Goal: Information Seeking & Learning: Learn about a topic

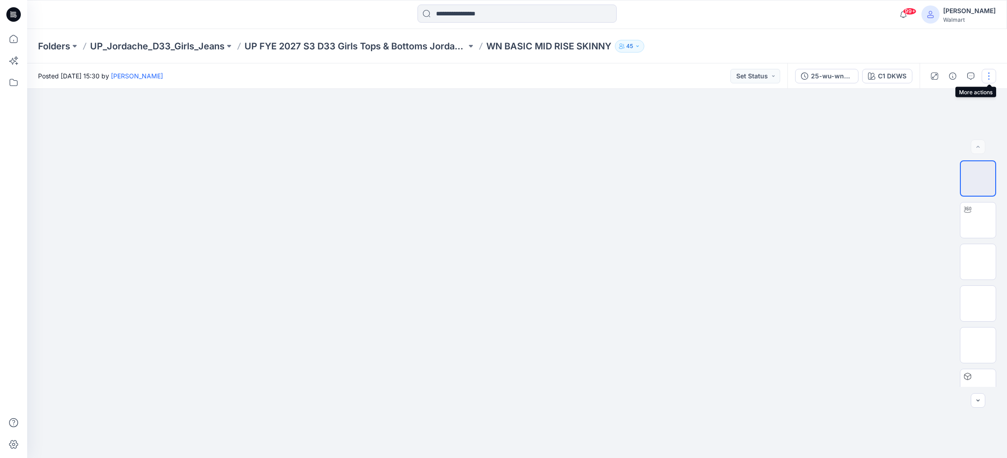
click at [992, 74] on button "button" at bounding box center [989, 76] width 14 height 14
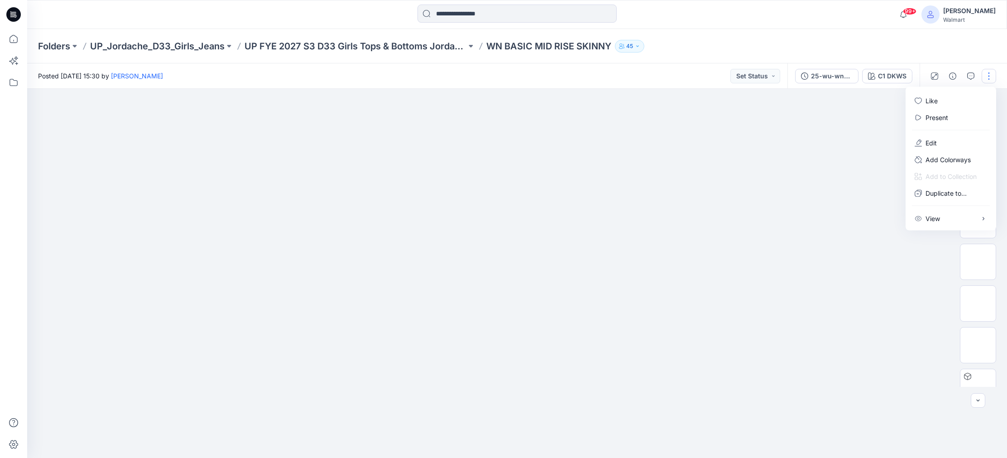
click at [814, 148] on div at bounding box center [517, 273] width 980 height 369
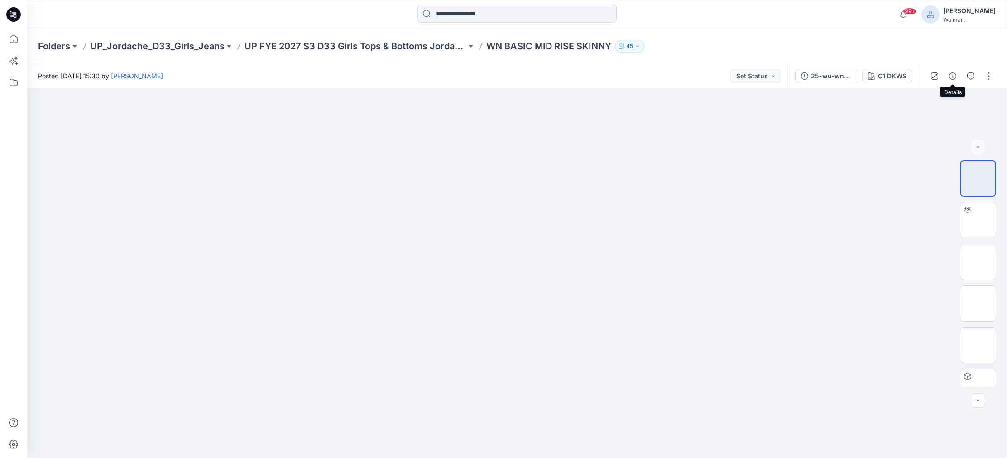
click at [954, 75] on icon "button" at bounding box center [952, 75] width 7 height 7
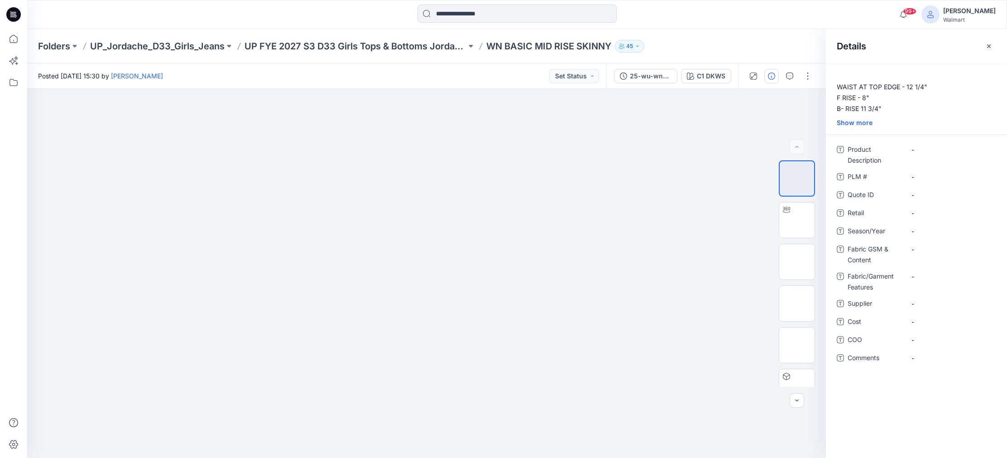
click at [853, 122] on div "Show more" at bounding box center [916, 123] width 181 height 10
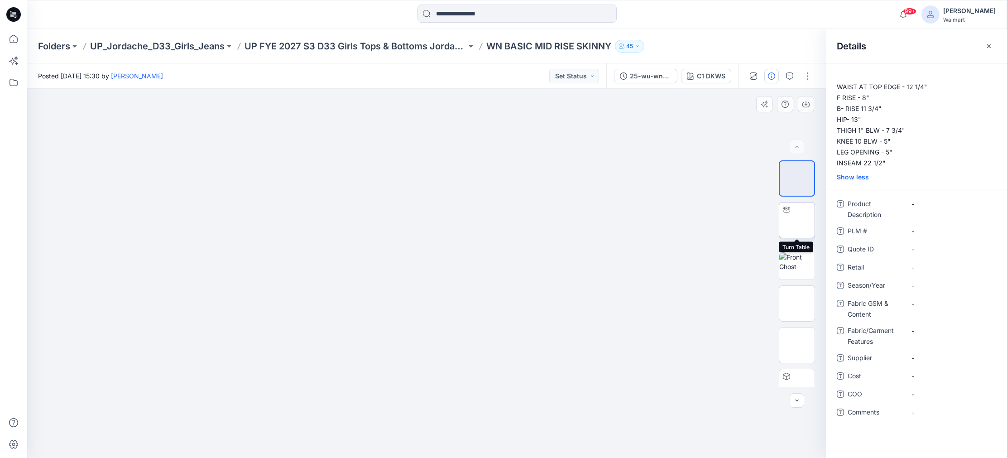
drag, startPoint x: 801, startPoint y: 223, endPoint x: 795, endPoint y: 223, distance: 5.9
click at [797, 220] on img at bounding box center [797, 220] width 0 height 0
drag, startPoint x: 429, startPoint y: 446, endPoint x: 492, endPoint y: 448, distance: 63.0
click at [494, 448] on icon at bounding box center [428, 431] width 274 height 34
click at [187, 45] on p "UP_Jordache_D33_Girls_Jeans" at bounding box center [157, 46] width 134 height 13
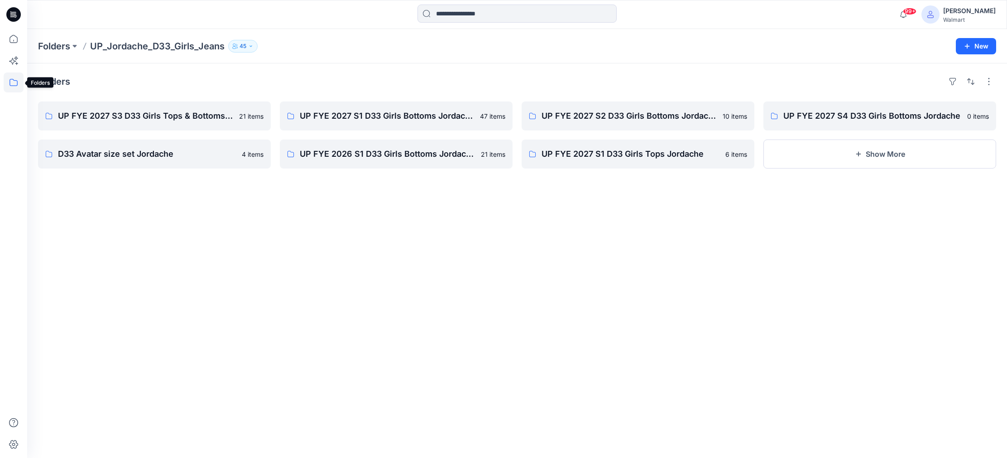
click at [12, 82] on icon at bounding box center [14, 82] width 20 height 20
click at [48, 83] on h4 "Folders" at bounding box center [54, 81] width 32 height 11
click at [52, 81] on h4 "Folders" at bounding box center [54, 81] width 32 height 11
click at [14, 85] on icon at bounding box center [14, 82] width 20 height 20
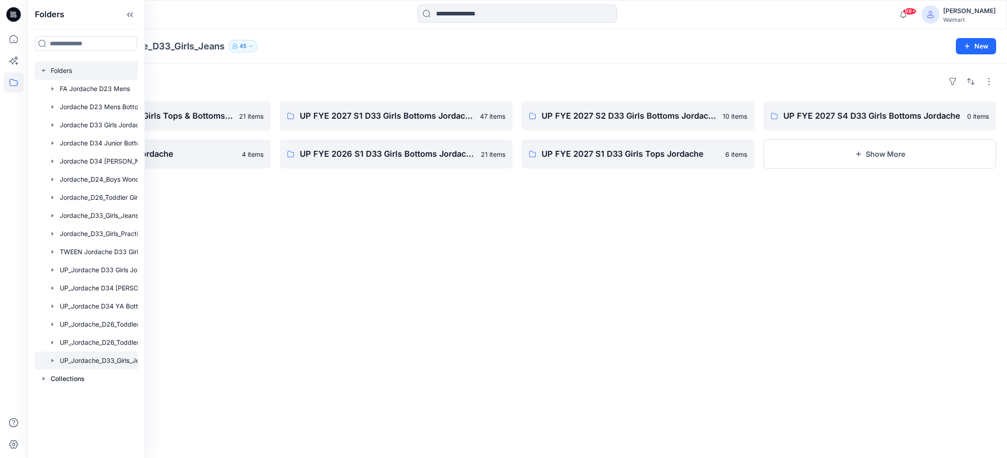
click at [45, 72] on icon "button" at bounding box center [43, 70] width 7 height 7
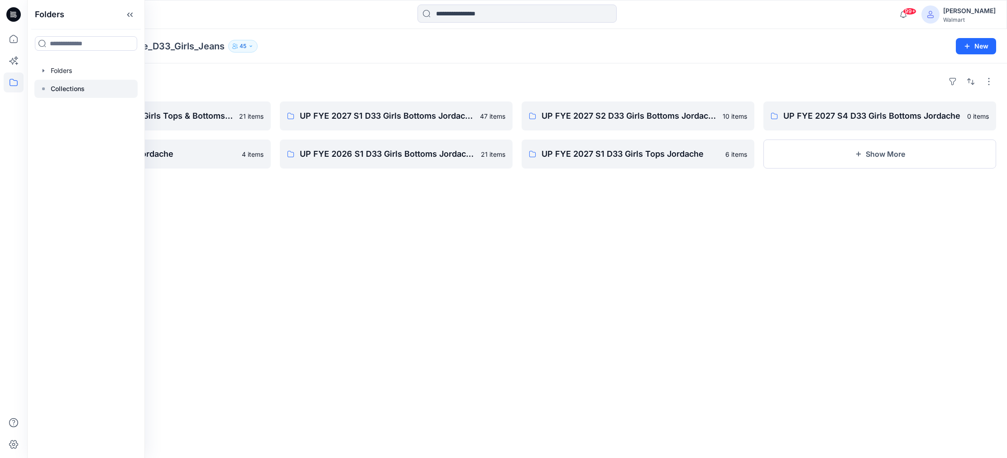
click at [77, 90] on p "Collections" at bounding box center [68, 88] width 34 height 11
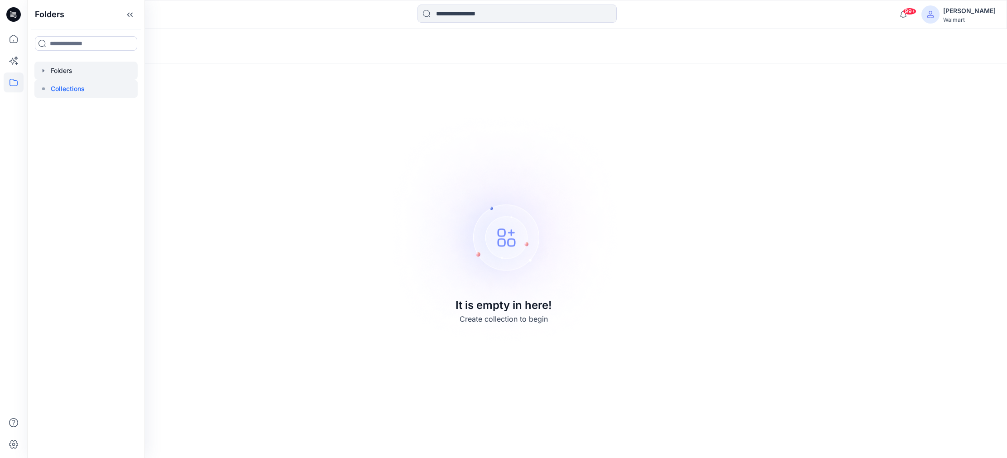
click at [54, 66] on div at bounding box center [85, 71] width 103 height 18
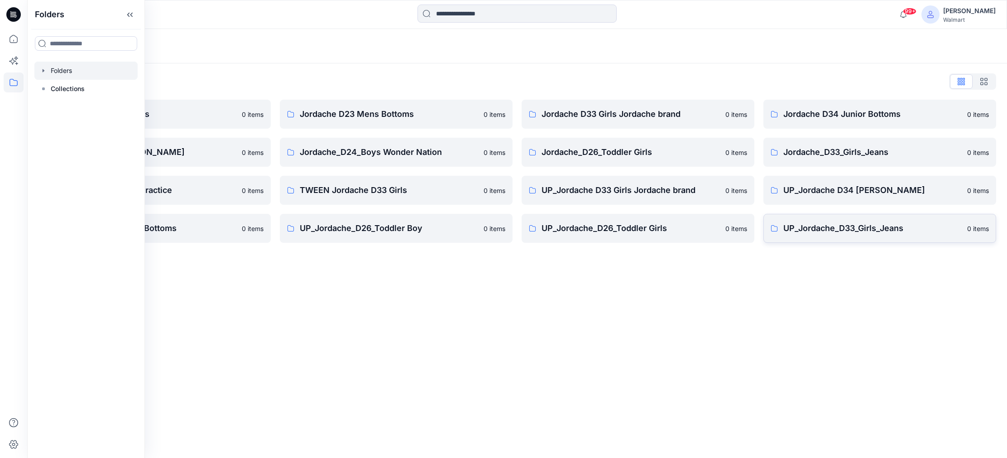
click at [870, 232] on p "UP_Jordache_D33_Girls_Jeans" at bounding box center [872, 228] width 178 height 13
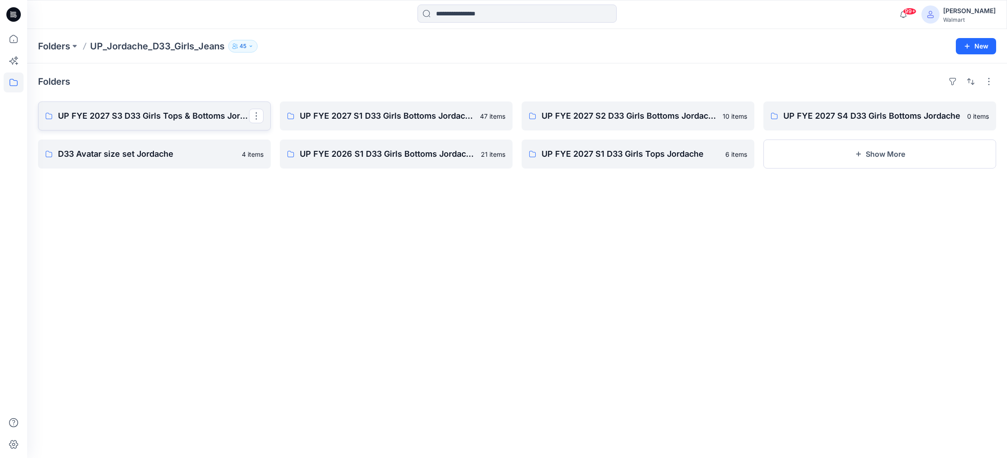
click at [173, 125] on link "UP FYE 2027 S3 D33 Girls Tops & Bottoms Jordache" at bounding box center [154, 115] width 233 height 29
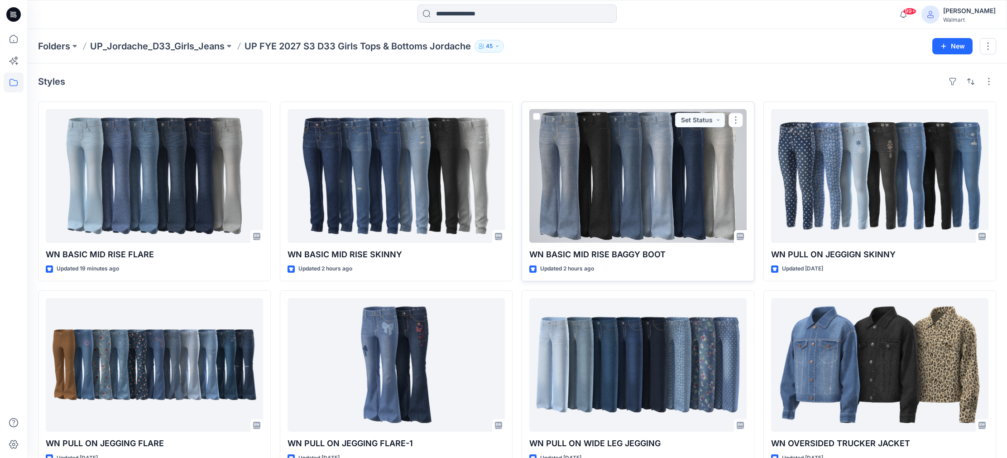
click at [631, 200] on div at bounding box center [637, 176] width 217 height 134
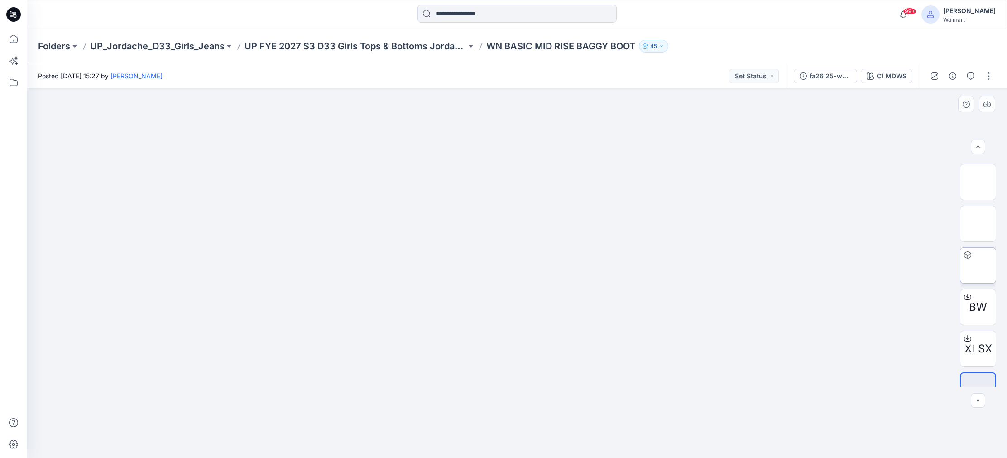
scroll to position [143, 0]
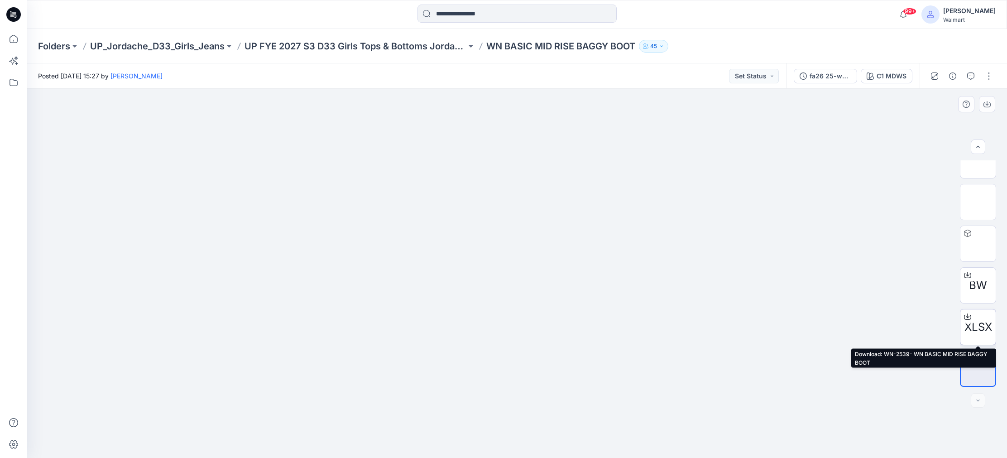
click at [975, 332] on span "XLSX" at bounding box center [978, 327] width 28 height 16
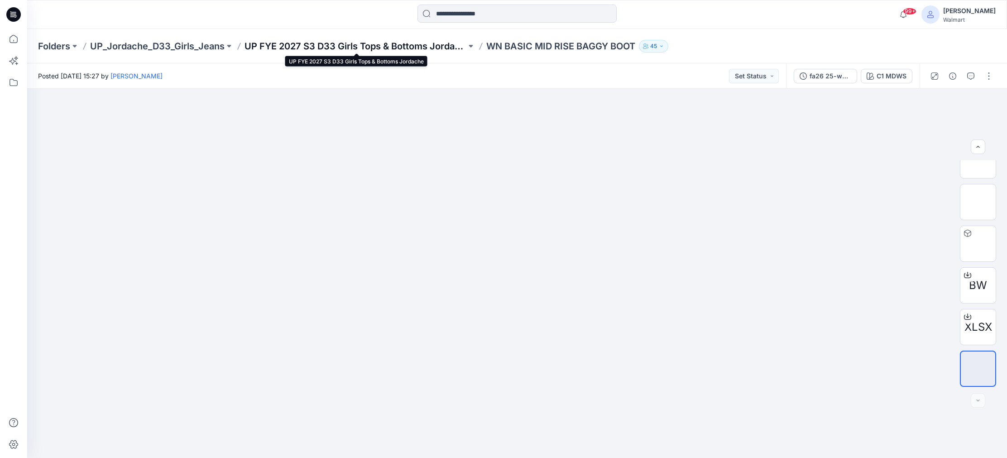
click at [446, 47] on p "UP FYE 2027 S3 D33 Girls Tops & Bottoms Jordache" at bounding box center [355, 46] width 222 height 13
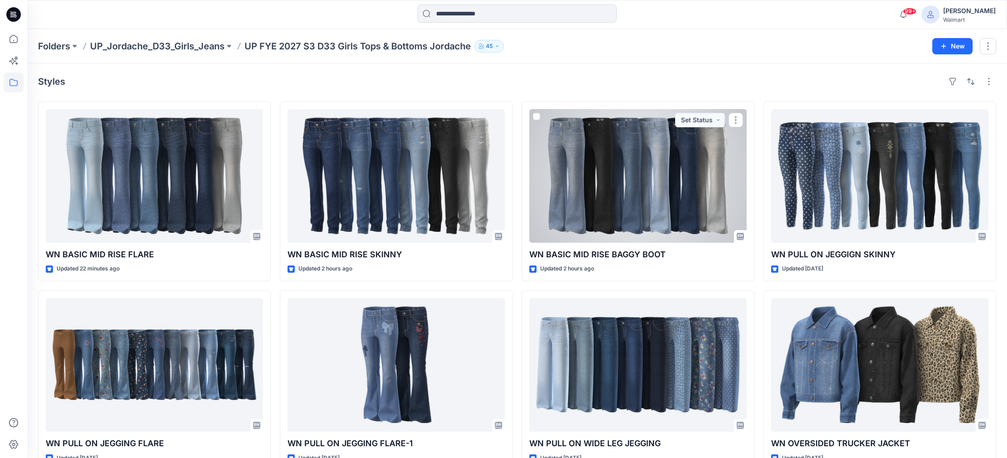
click at [671, 198] on div at bounding box center [637, 176] width 217 height 134
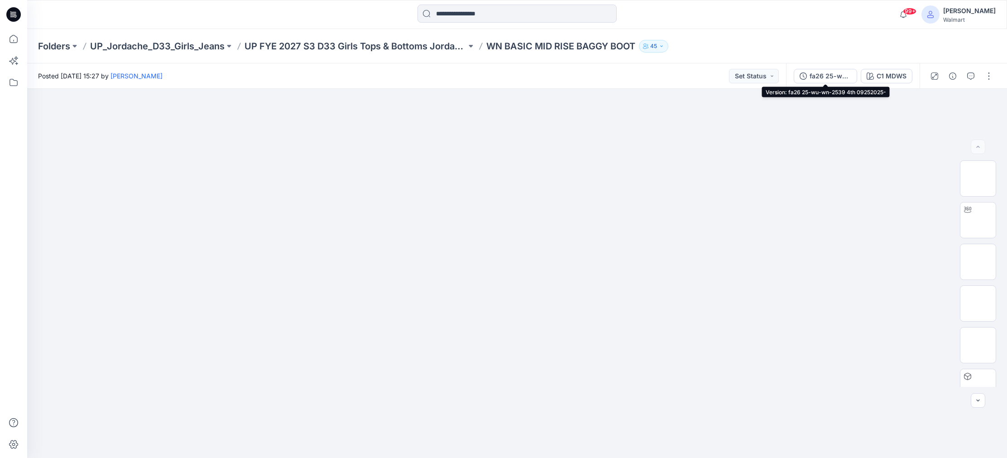
click at [830, 74] on div "fa26 25-wu-wn-2539 4th 09252025-" at bounding box center [831, 76] width 42 height 10
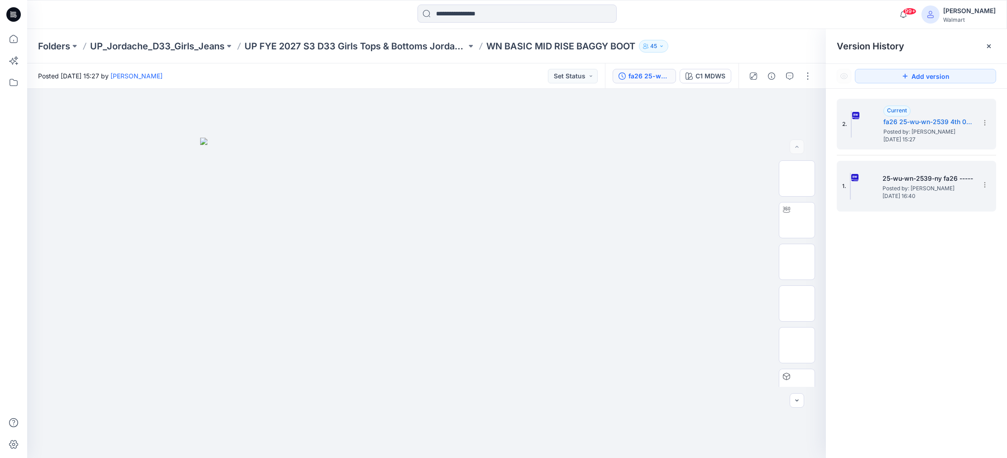
click at [930, 188] on span "Posted by: [PERSON_NAME]" at bounding box center [927, 188] width 91 height 9
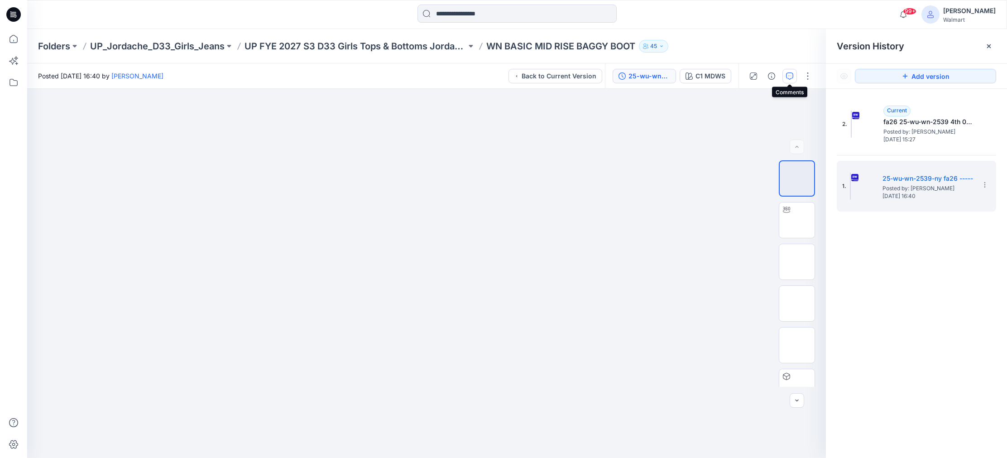
click at [791, 75] on icon "button" at bounding box center [789, 75] width 7 height 7
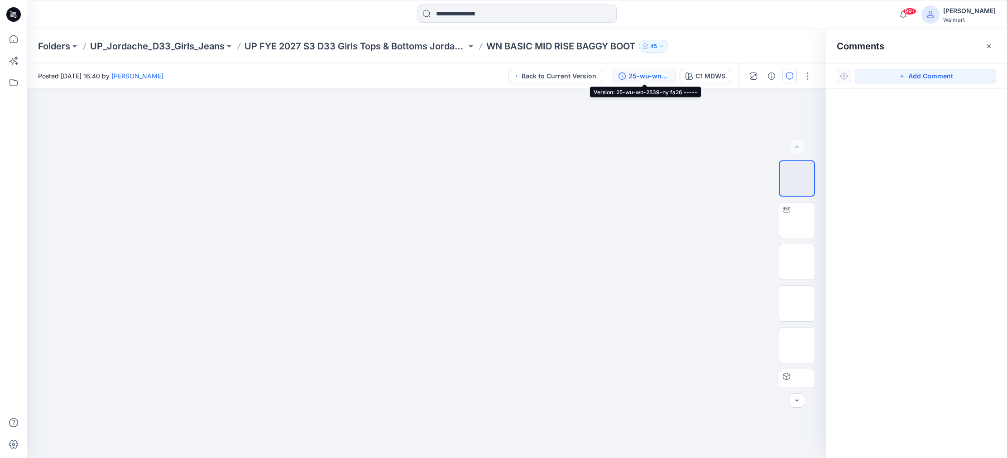
click at [662, 76] on div "25-wu-wn-2539-ny fa26 -----" at bounding box center [649, 76] width 42 height 10
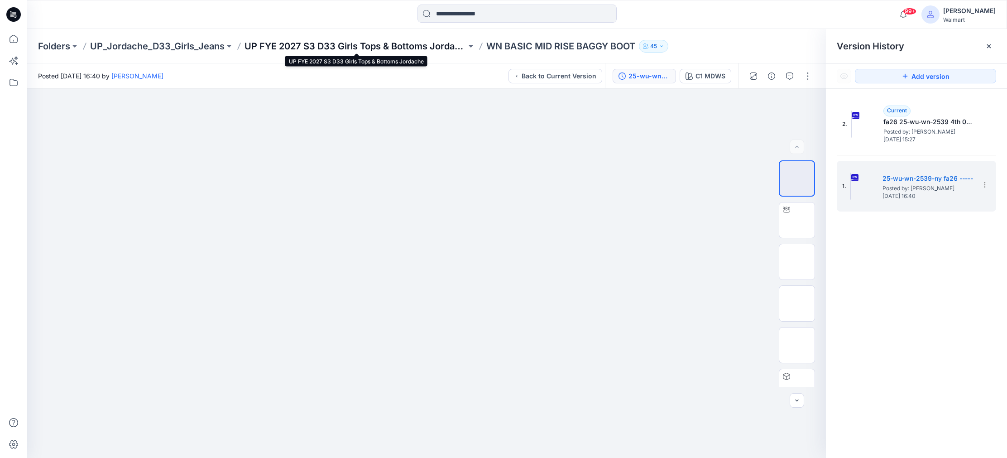
click at [439, 43] on p "UP FYE 2027 S3 D33 Girls Tops & Bottoms Jordache" at bounding box center [355, 46] width 222 height 13
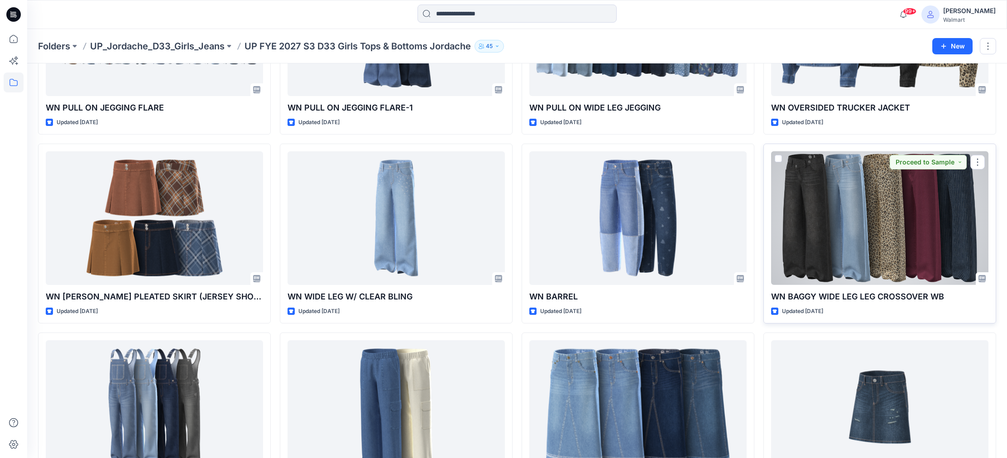
scroll to position [336, 0]
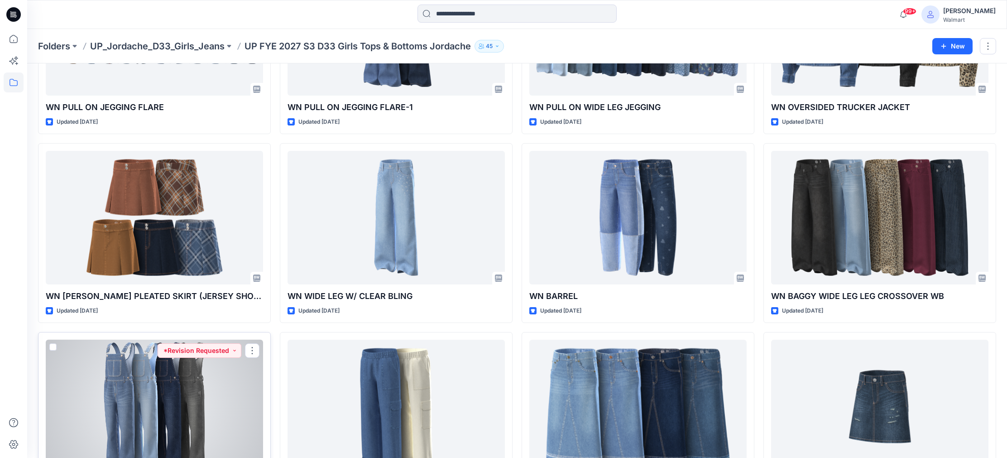
click at [189, 392] on div at bounding box center [154, 407] width 217 height 134
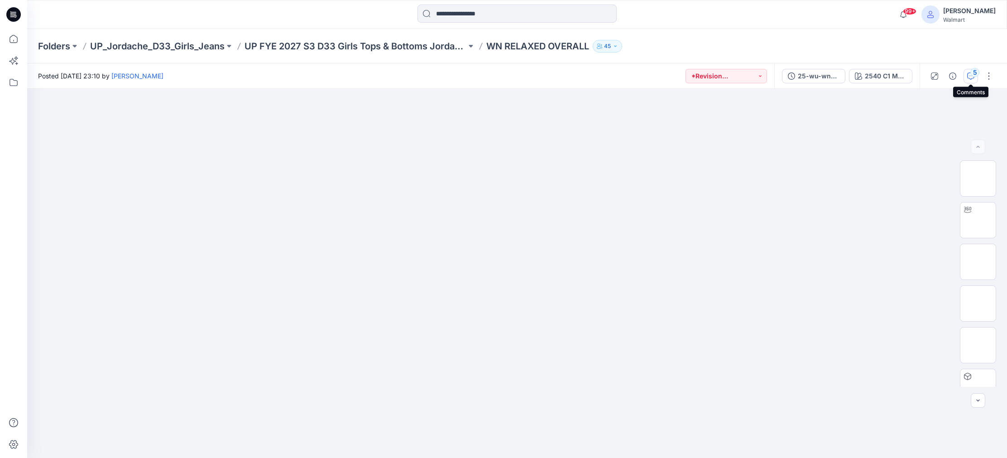
click at [970, 77] on icon "button" at bounding box center [970, 75] width 7 height 7
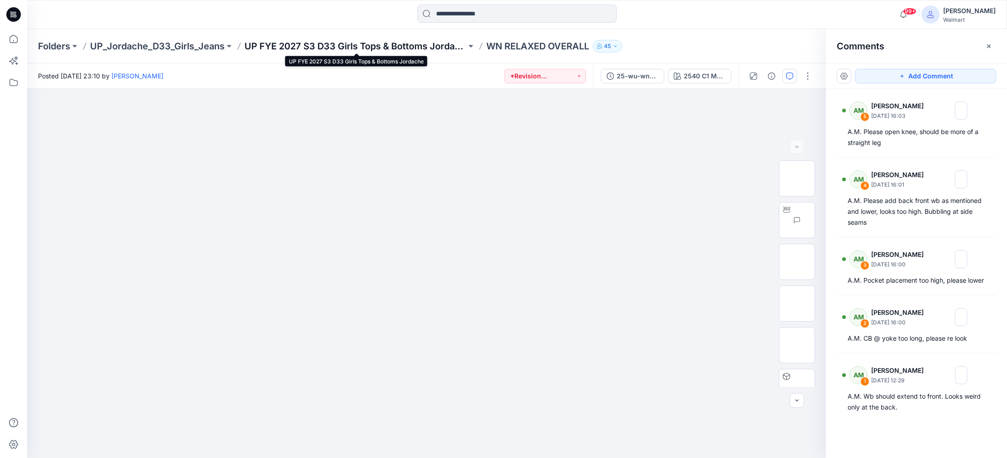
click at [418, 43] on p "UP FYE 2027 S3 D33 Girls Tops & Bottoms Jordache" at bounding box center [355, 46] width 222 height 13
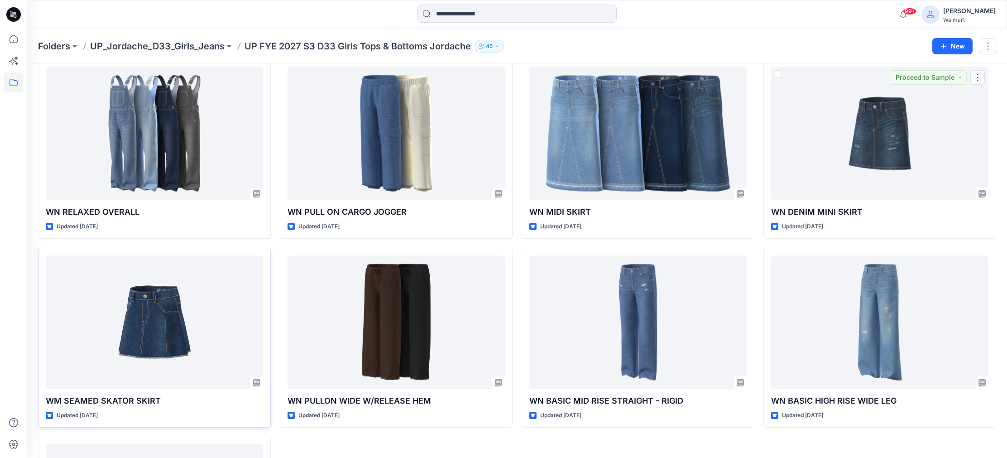
scroll to position [610, 0]
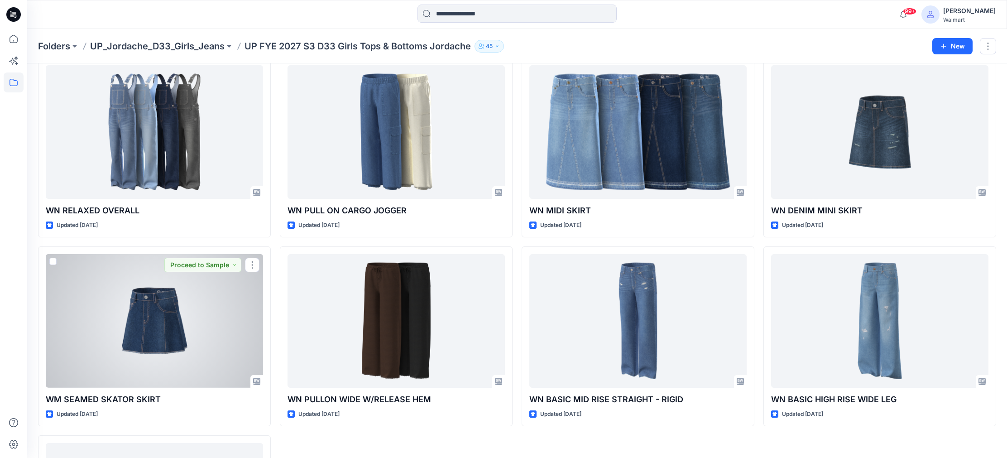
click at [163, 297] on div at bounding box center [154, 321] width 217 height 134
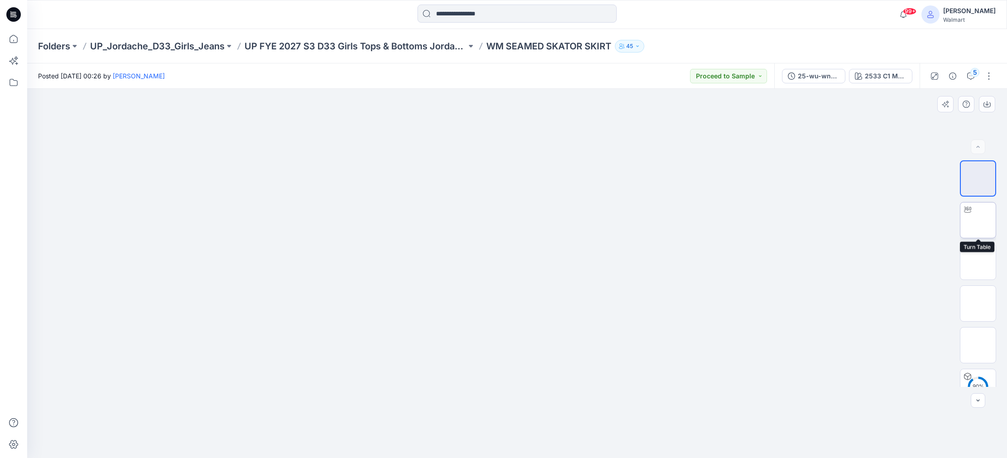
click at [978, 220] on img at bounding box center [978, 220] width 0 height 0
drag, startPoint x: 571, startPoint y: 401, endPoint x: 601, endPoint y: 187, distance: 216.3
click at [523, 448] on div at bounding box center [517, 434] width 272 height 45
drag, startPoint x: 521, startPoint y: 449, endPoint x: 531, endPoint y: 451, distance: 10.3
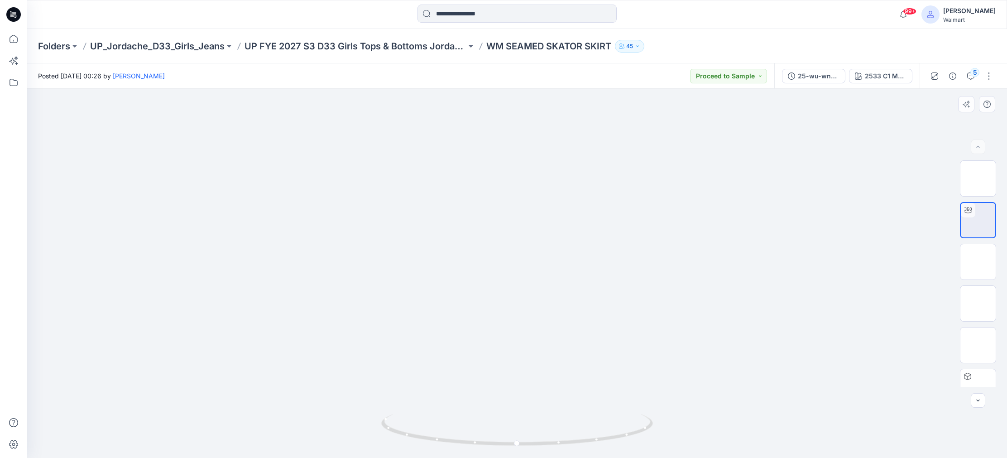
click at [532, 451] on div at bounding box center [517, 273] width 980 height 369
drag, startPoint x: 519, startPoint y: 446, endPoint x: 648, endPoint y: 427, distance: 130.4
click at [673, 427] on div at bounding box center [517, 273] width 980 height 369
click at [968, 72] on button "5" at bounding box center [970, 76] width 14 height 14
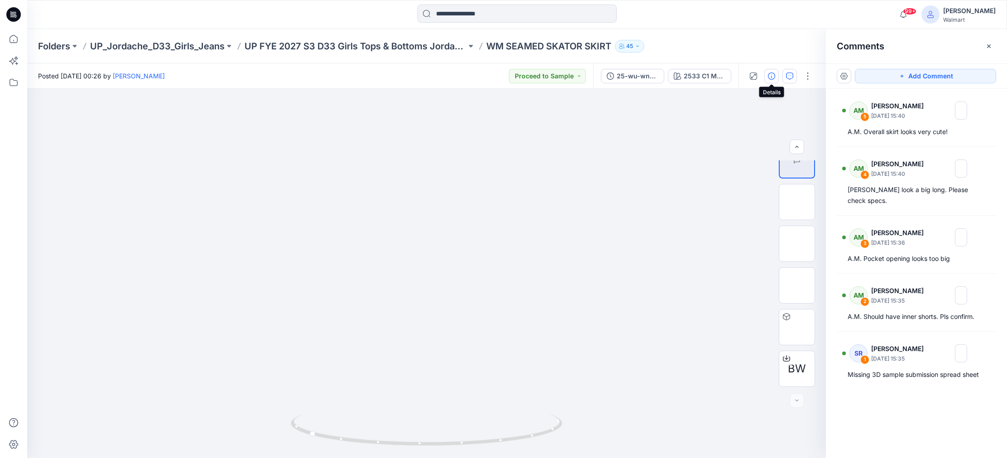
click at [775, 78] on icon "button" at bounding box center [771, 75] width 7 height 7
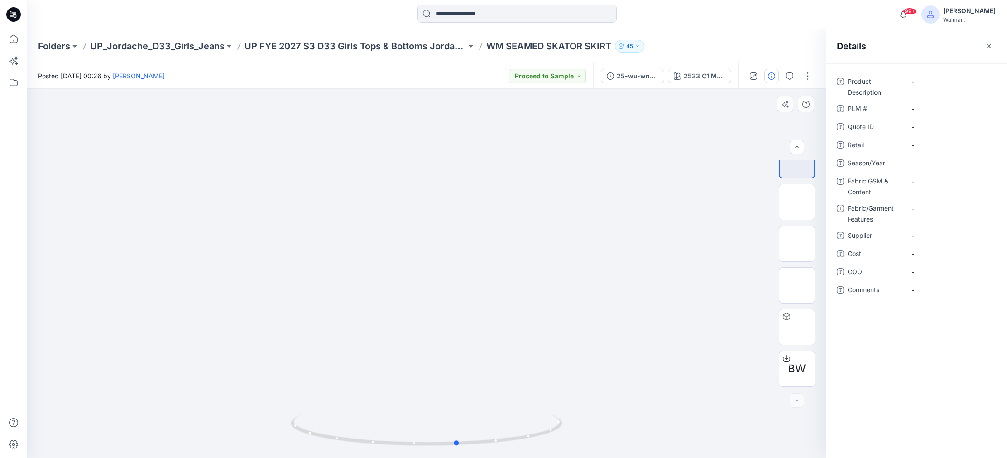
drag, startPoint x: 320, startPoint y: 441, endPoint x: 469, endPoint y: 456, distance: 149.8
click at [469, 456] on div at bounding box center [427, 434] width 272 height 45
drag, startPoint x: 460, startPoint y: 446, endPoint x: 439, endPoint y: 447, distance: 21.3
click at [439, 447] on icon at bounding box center [428, 431] width 274 height 34
click at [990, 46] on icon "button" at bounding box center [988, 46] width 7 height 7
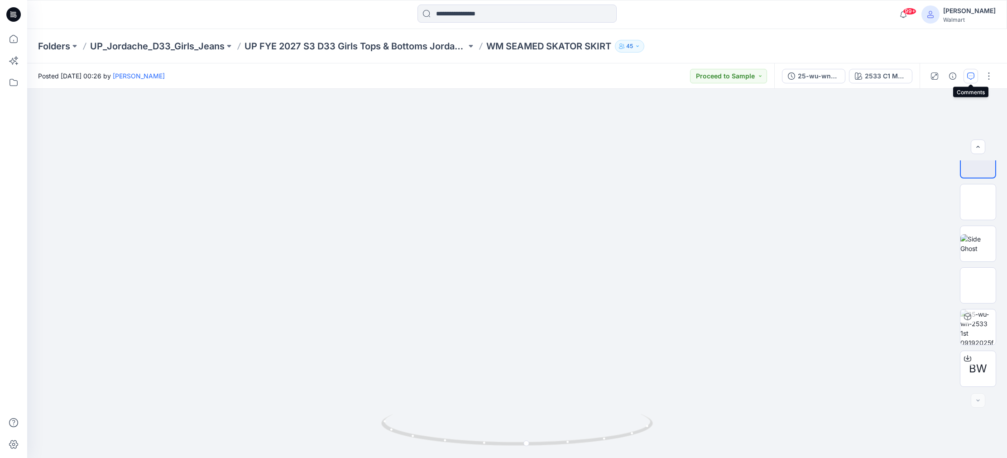
click at [969, 74] on icon "button" at bounding box center [970, 75] width 7 height 7
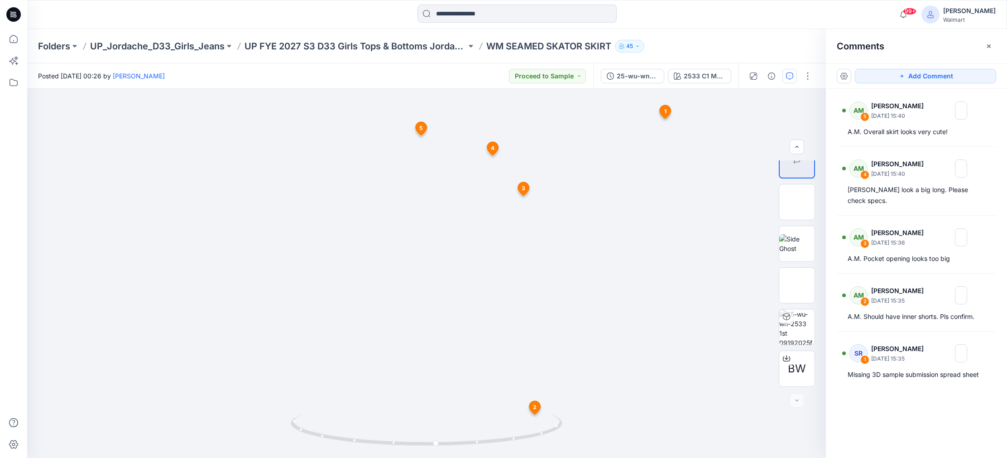
click at [985, 46] on icon "button" at bounding box center [988, 46] width 7 height 7
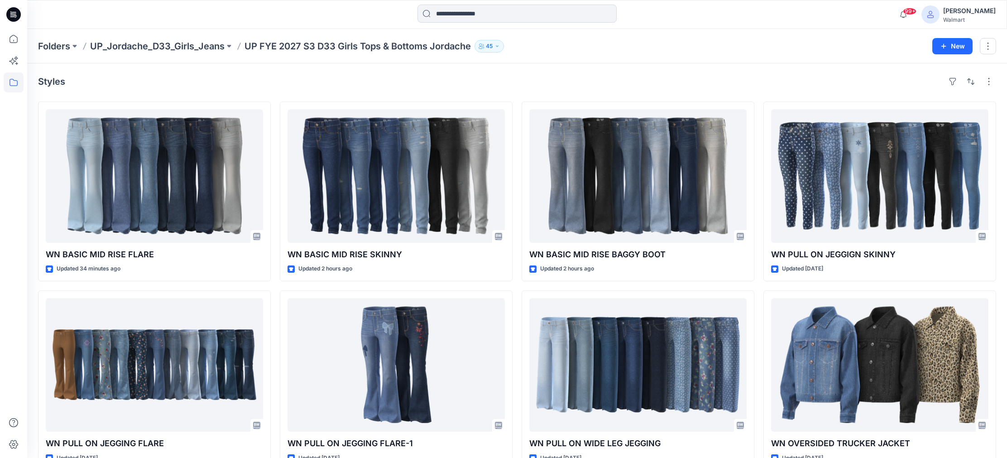
scroll to position [4, 0]
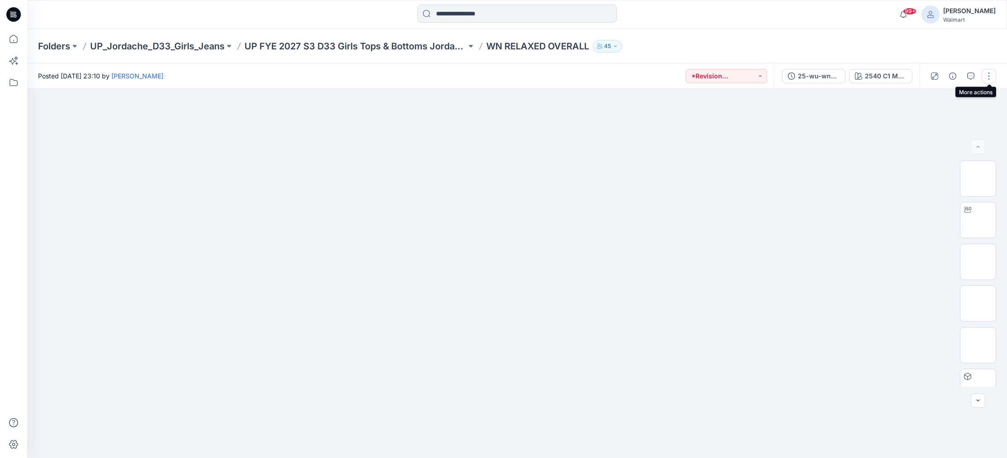
click at [988, 77] on button "button" at bounding box center [989, 76] width 14 height 14
click at [970, 76] on icon "button" at bounding box center [970, 75] width 7 height 7
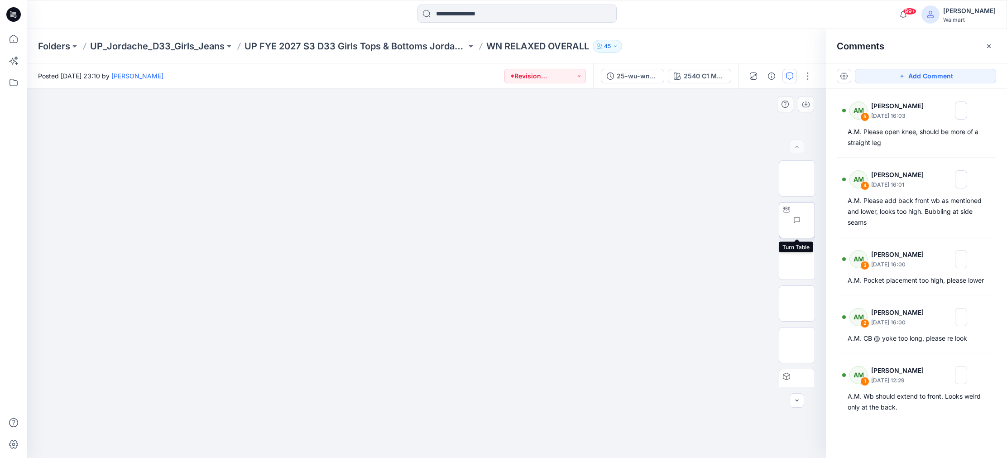
click at [815, 220] on img at bounding box center [815, 220] width 0 height 0
drag, startPoint x: 429, startPoint y: 448, endPoint x: 592, endPoint y: 442, distance: 163.1
click at [592, 442] on div at bounding box center [426, 273] width 799 height 369
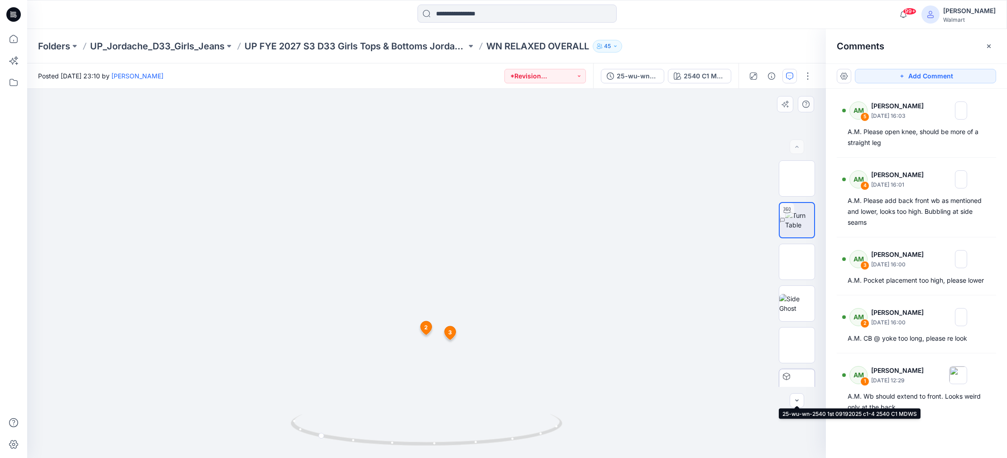
click at [797, 387] on img at bounding box center [797, 387] width 0 height 0
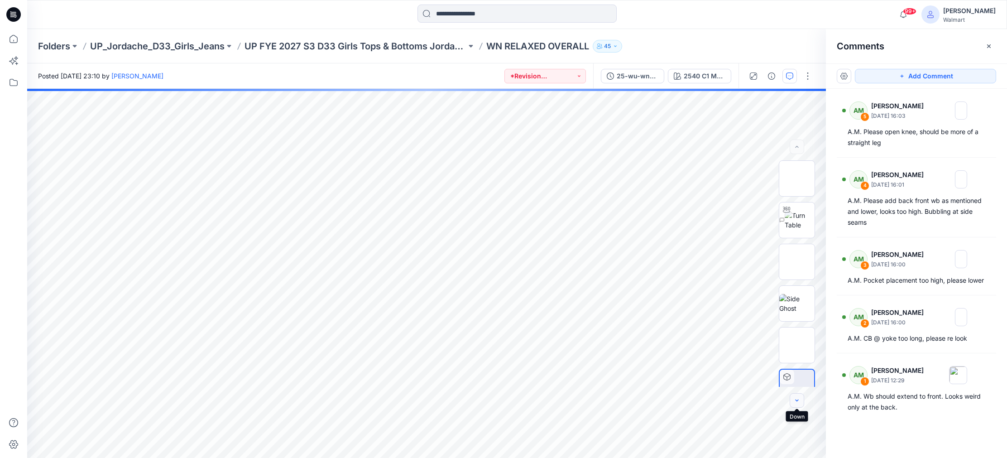
click at [799, 401] on icon "button" at bounding box center [796, 400] width 7 height 7
click at [798, 399] on icon "button" at bounding box center [796, 400] width 7 height 7
click at [798, 402] on icon "button" at bounding box center [796, 400] width 7 height 7
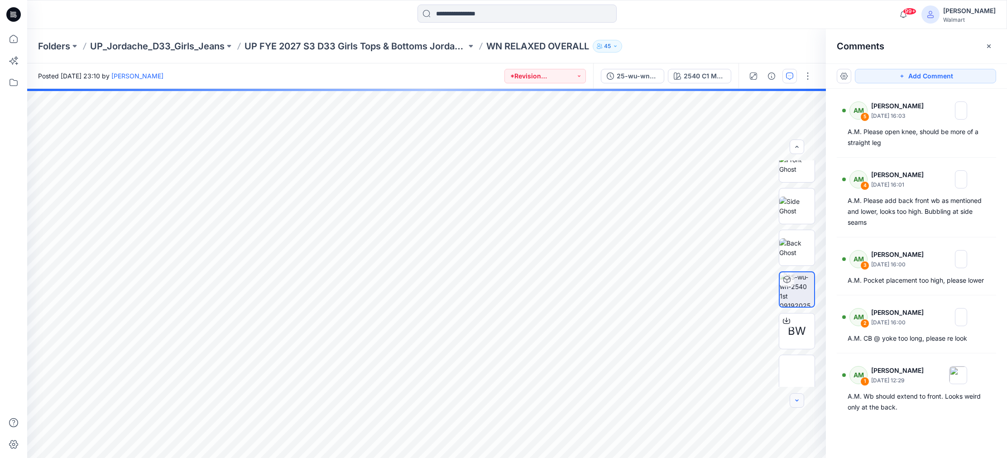
scroll to position [101, 0]
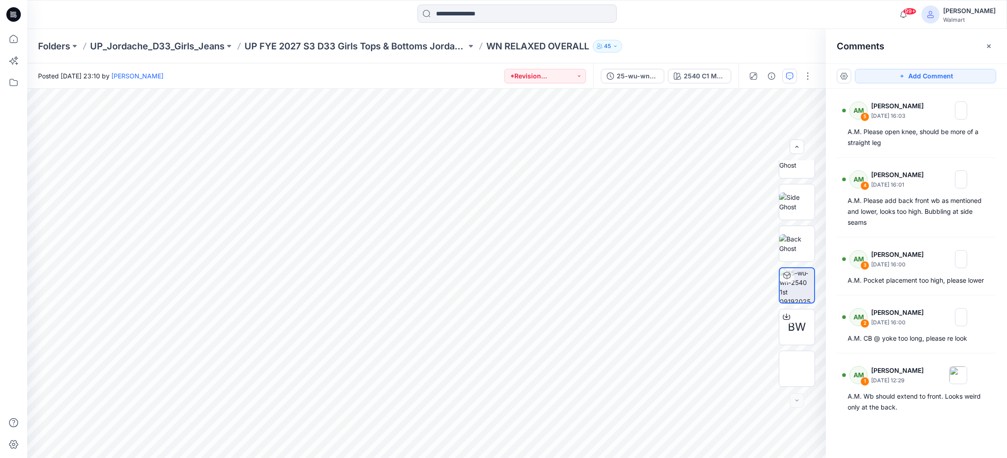
drag, startPoint x: 988, startPoint y: 45, endPoint x: 984, endPoint y: 44, distance: 4.6
click at [988, 45] on icon "button" at bounding box center [988, 46] width 7 height 7
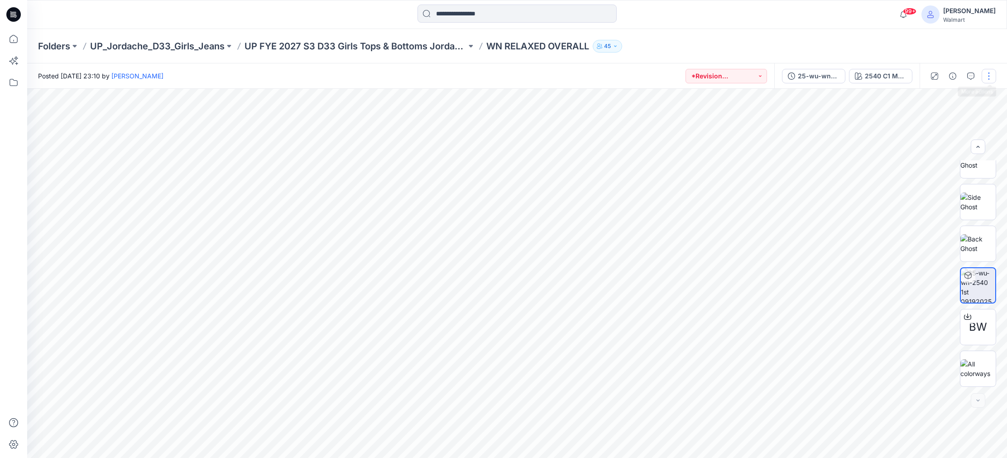
click at [989, 77] on button "button" at bounding box center [989, 76] width 14 height 14
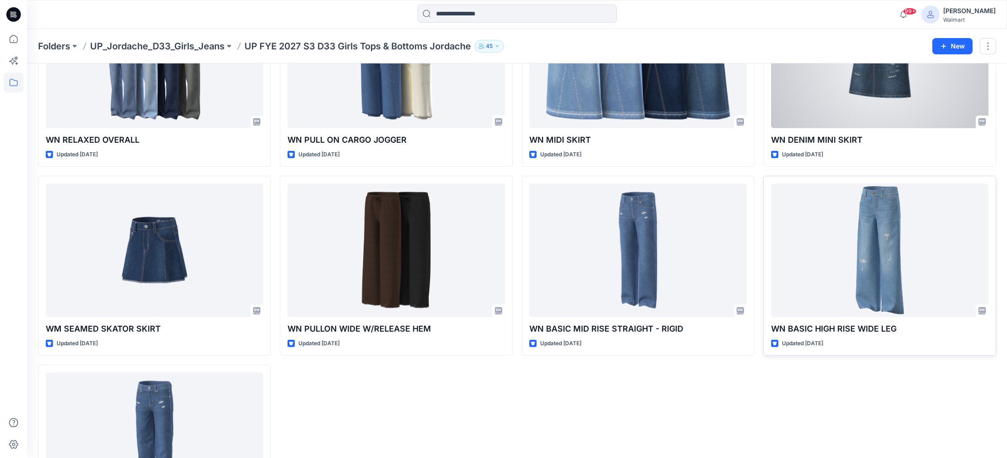
scroll to position [682, 0]
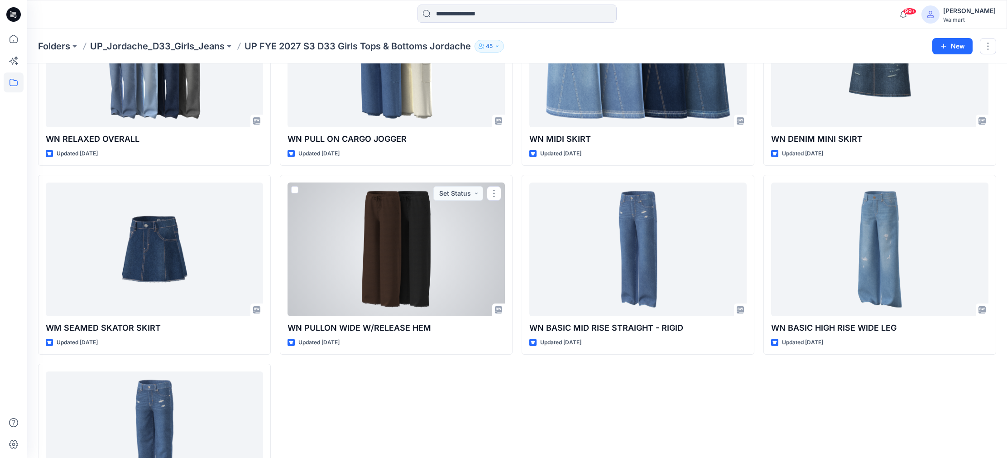
click at [446, 253] on div at bounding box center [396, 249] width 217 height 134
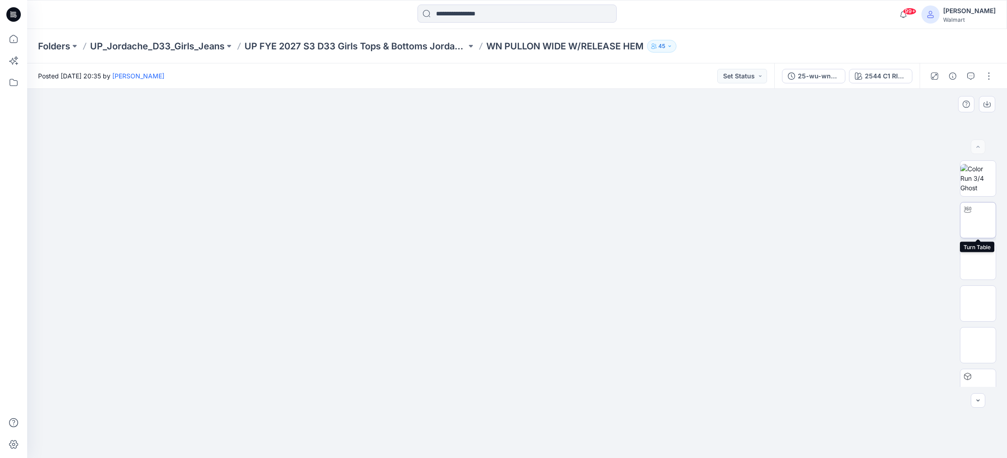
click at [978, 220] on img at bounding box center [978, 220] width 0 height 0
drag, startPoint x: 556, startPoint y: 364, endPoint x: 558, endPoint y: 134, distance: 230.5
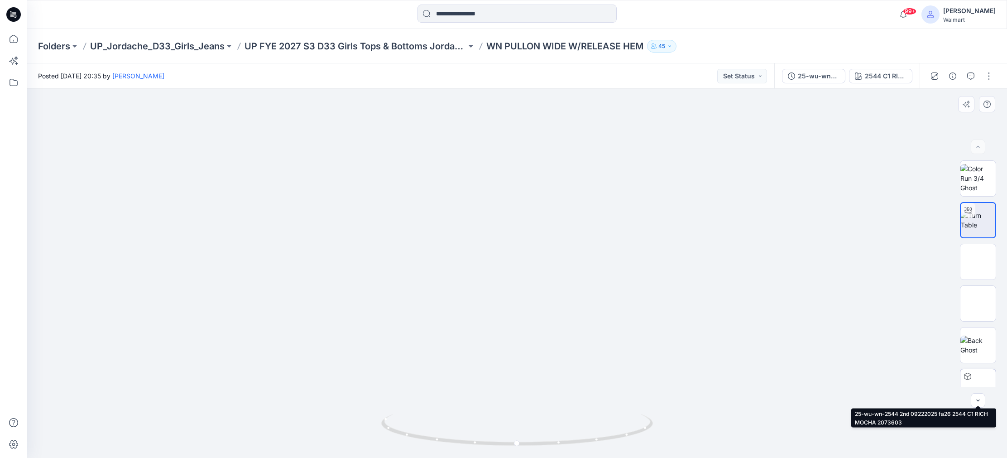
drag, startPoint x: 978, startPoint y: 376, endPoint x: 980, endPoint y: 381, distance: 5.2
click at [978, 387] on img at bounding box center [978, 387] width 0 height 0
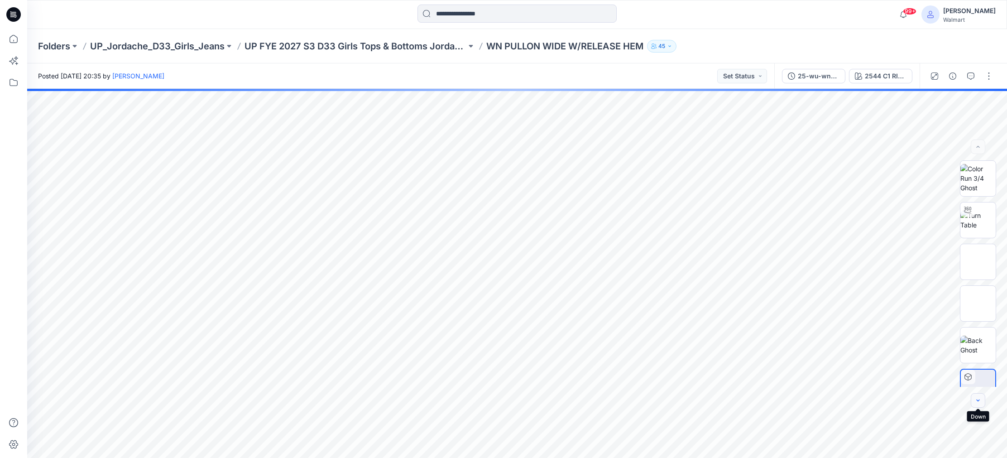
click at [979, 405] on button "button" at bounding box center [978, 400] width 14 height 14
click at [979, 400] on icon "button" at bounding box center [977, 400] width 7 height 7
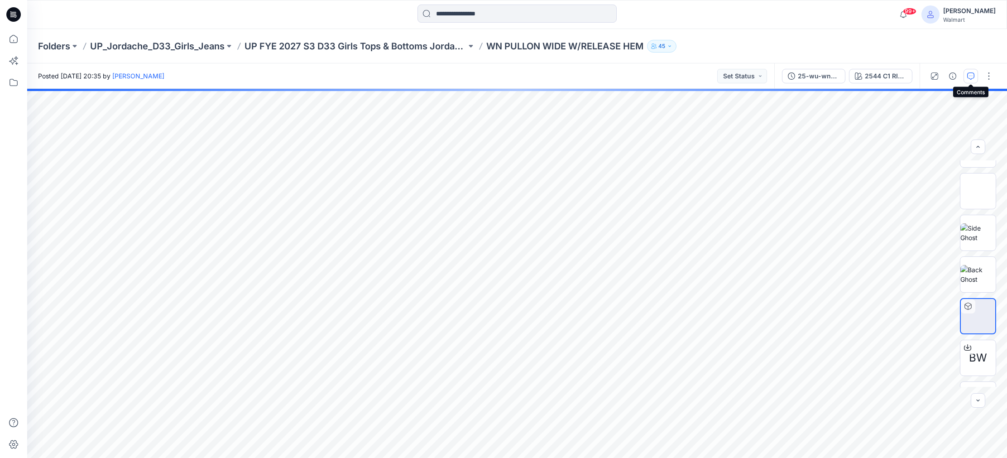
click at [971, 74] on icon "button" at bounding box center [970, 75] width 7 height 7
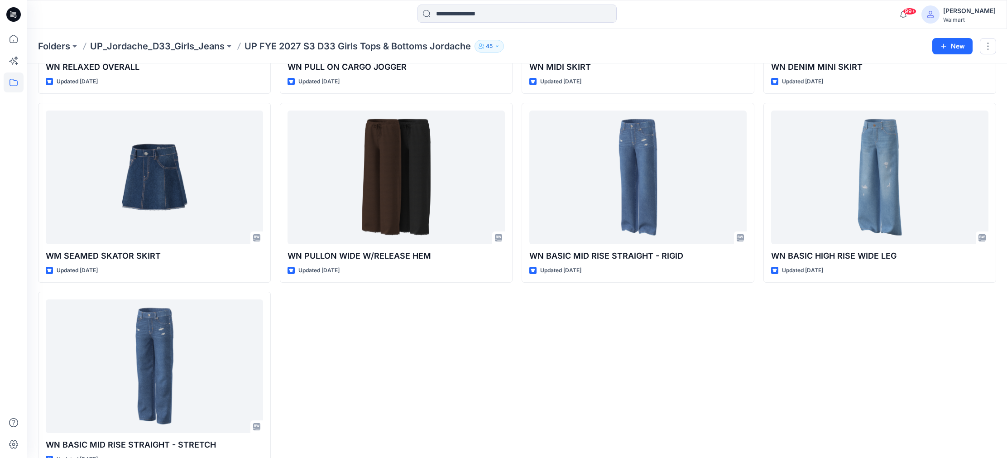
scroll to position [778, 0]
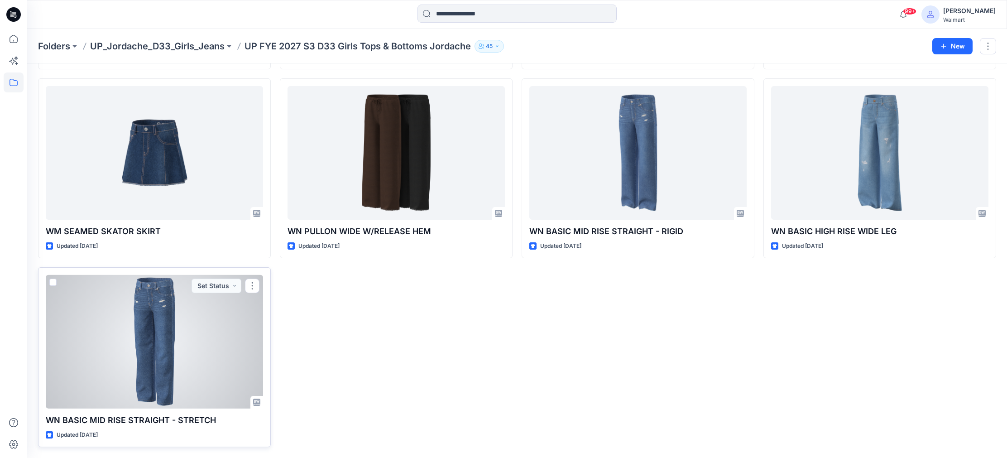
click at [211, 301] on div at bounding box center [154, 342] width 217 height 134
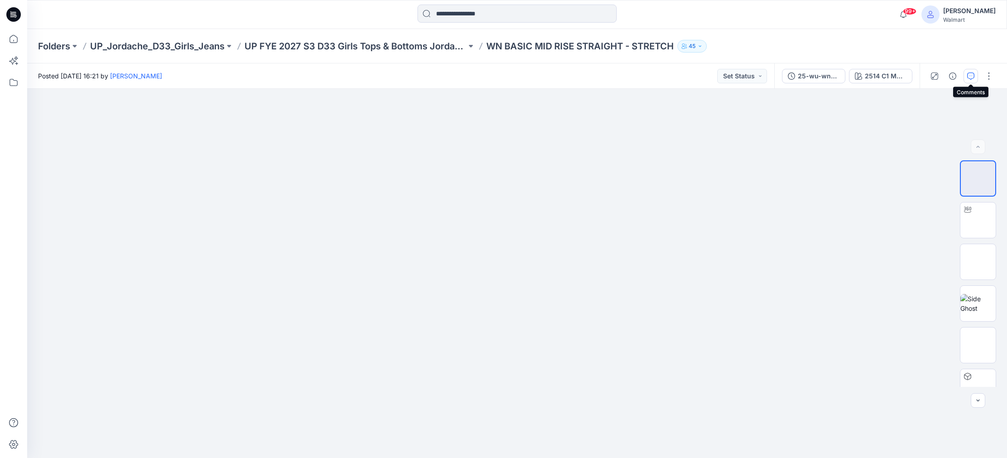
click at [969, 77] on icon "button" at bounding box center [970, 75] width 7 height 7
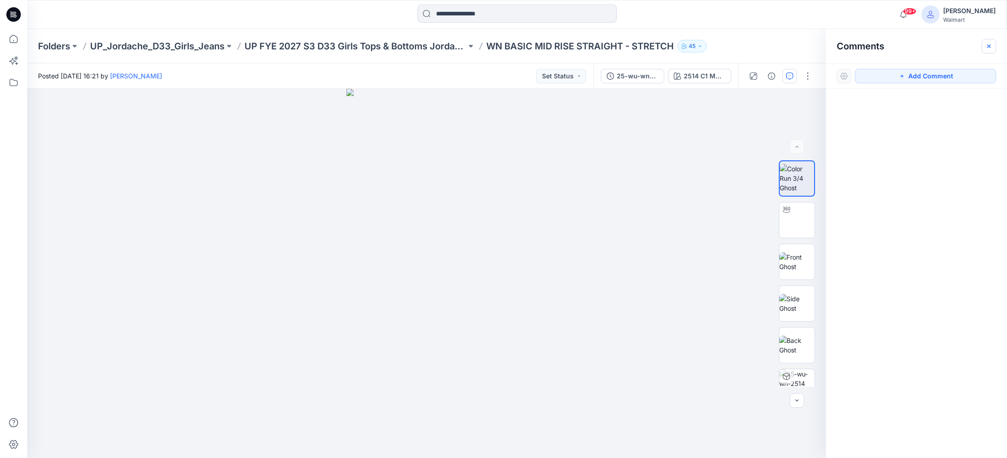
click at [989, 44] on icon "button" at bounding box center [988, 46] width 7 height 7
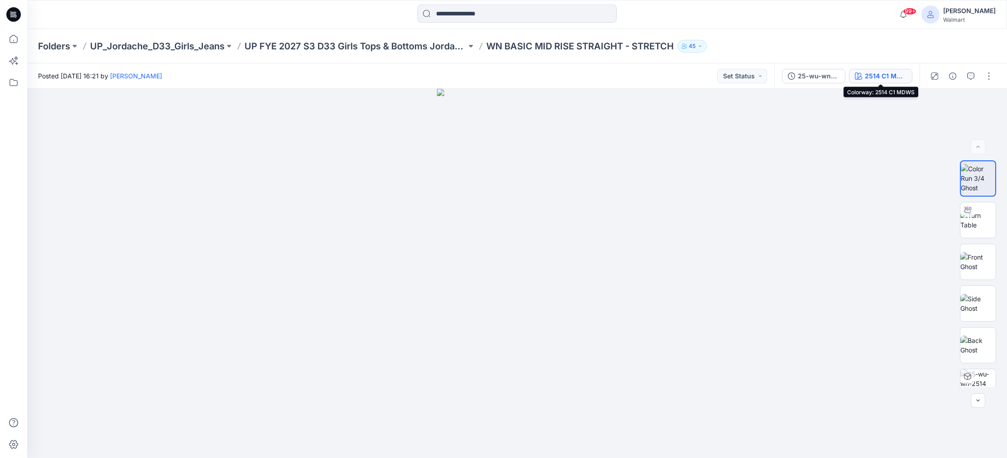
click at [887, 72] on div "2514 C1 MDWS" at bounding box center [886, 76] width 42 height 10
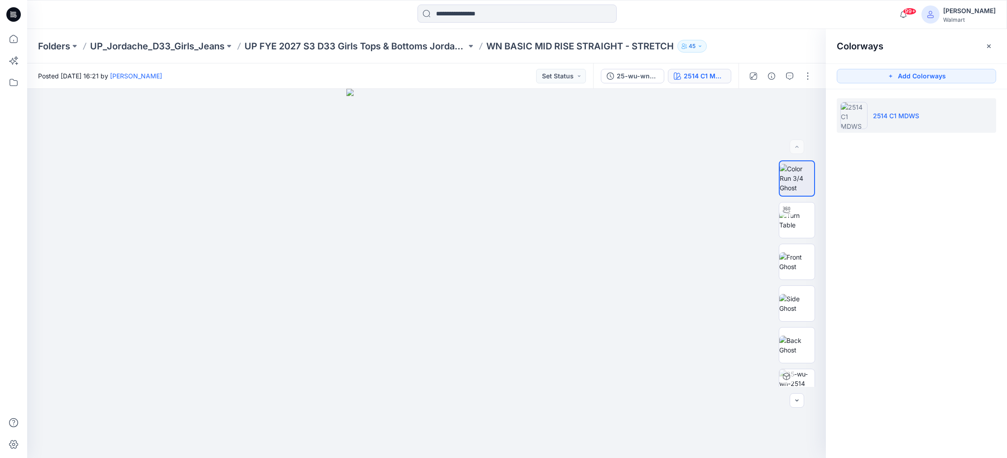
drag, startPoint x: 989, startPoint y: 47, endPoint x: 955, endPoint y: 48, distance: 34.0
click at [989, 47] on icon "button" at bounding box center [988, 46] width 7 height 7
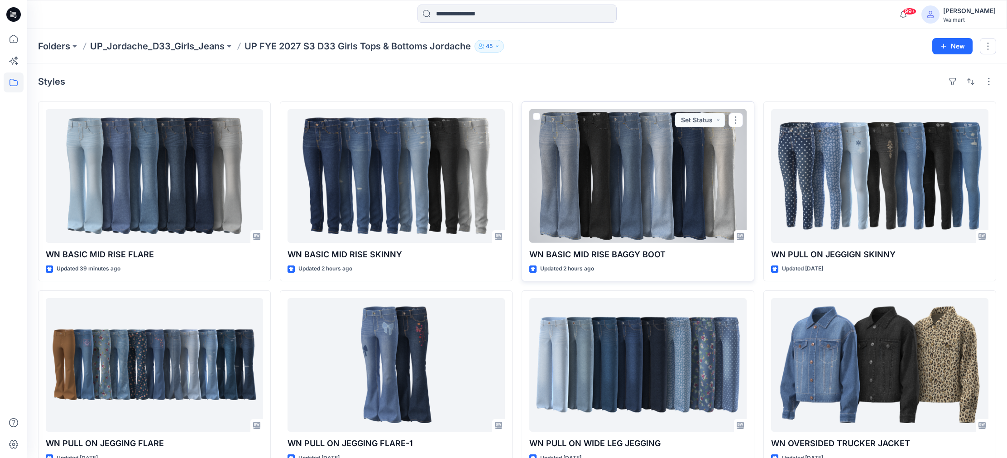
scroll to position [0, 0]
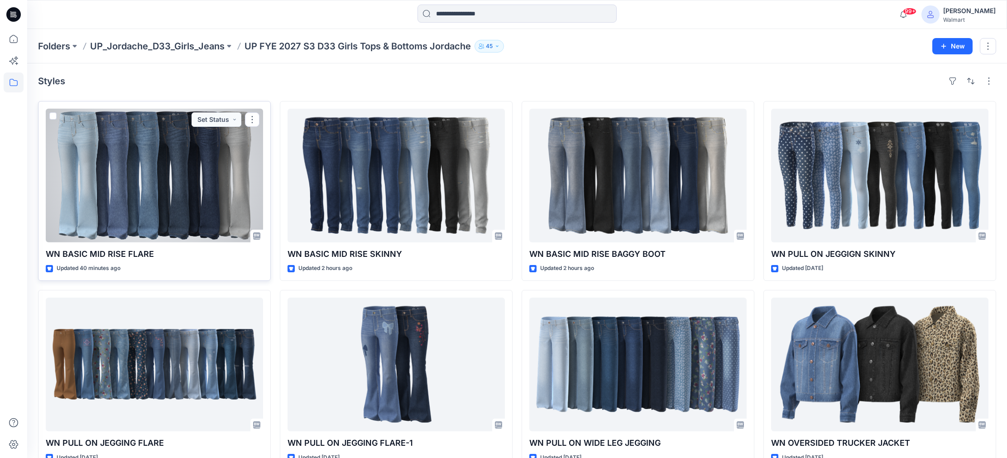
click at [221, 181] on div at bounding box center [154, 176] width 217 height 134
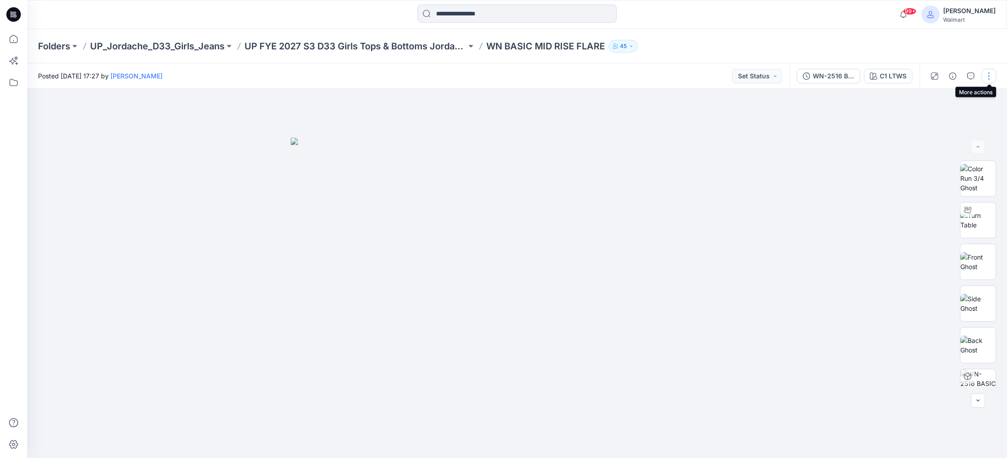
click at [988, 75] on button "button" at bounding box center [989, 76] width 14 height 14
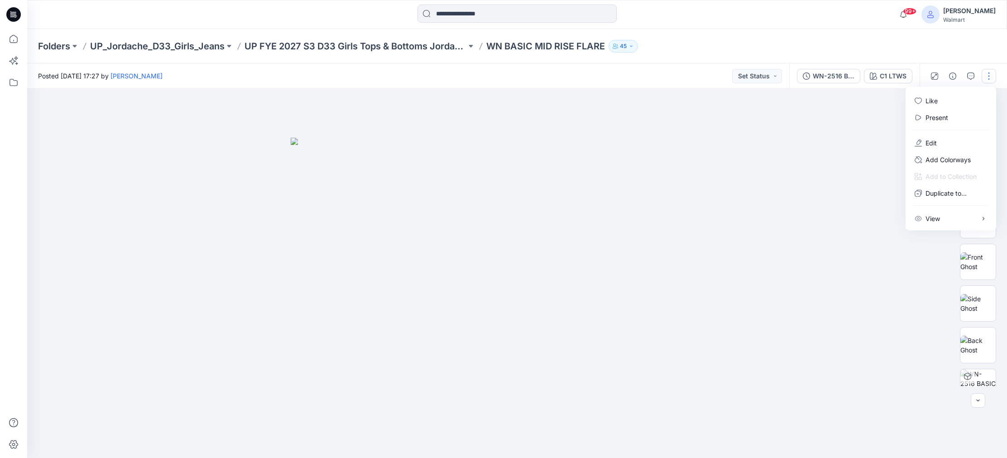
drag, startPoint x: 881, startPoint y: 122, endPoint x: 883, endPoint y: 112, distance: 10.3
click at [881, 120] on div at bounding box center [517, 273] width 980 height 369
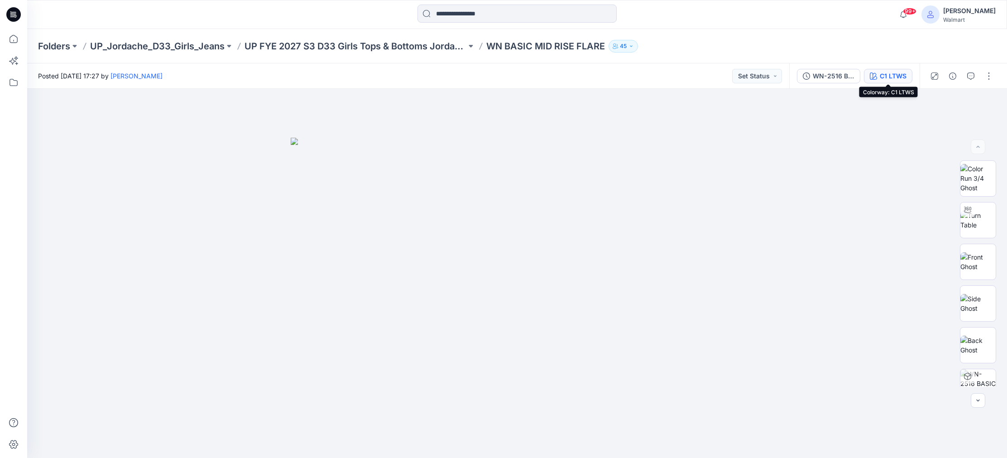
click at [896, 72] on div "C1 LTWS" at bounding box center [893, 76] width 27 height 10
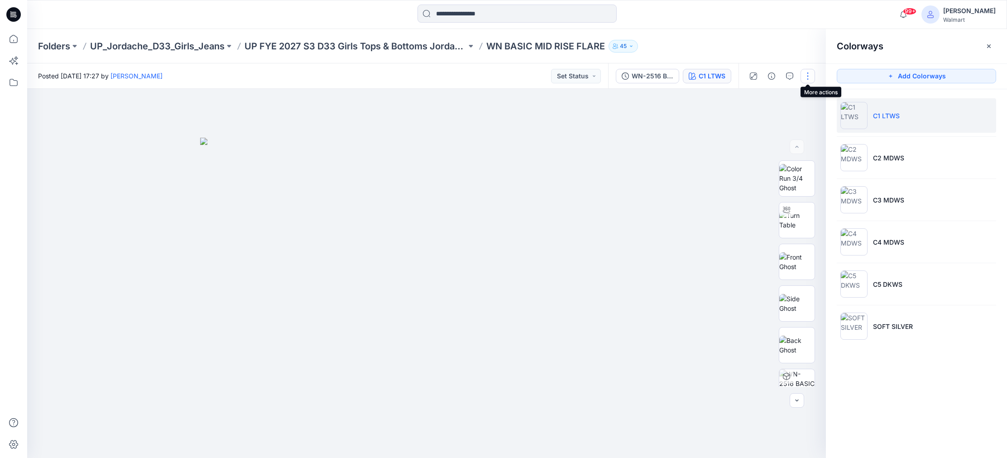
click at [809, 77] on button "button" at bounding box center [807, 76] width 14 height 14
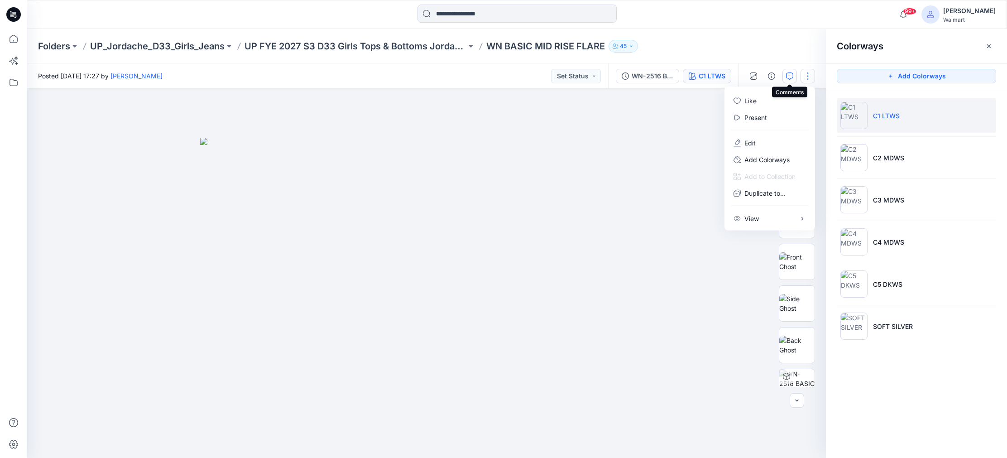
click at [790, 75] on icon "button" at bounding box center [789, 75] width 7 height 7
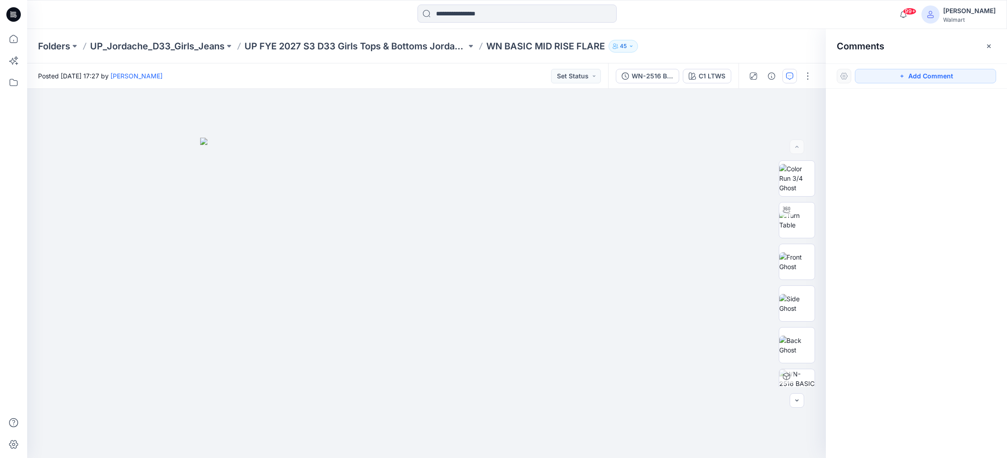
click at [790, 75] on icon "button" at bounding box center [789, 75] width 3 height 0
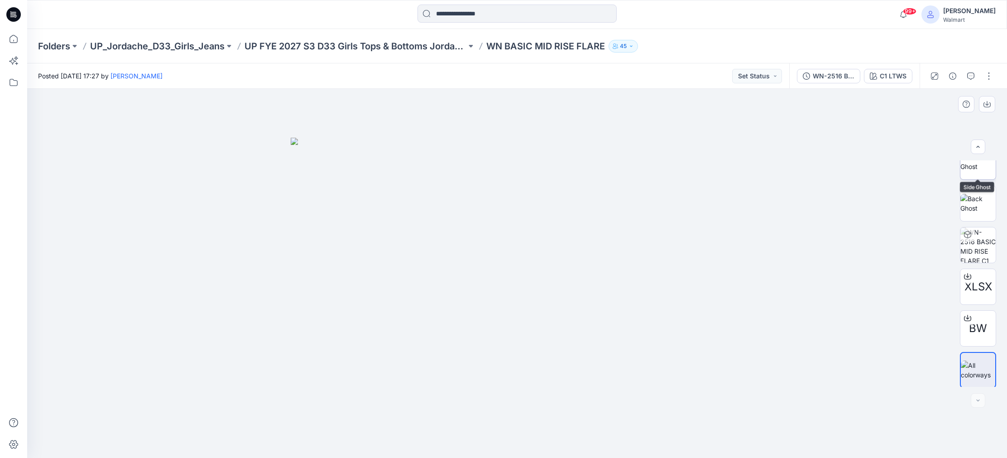
scroll to position [143, 0]
drag, startPoint x: 978, startPoint y: 242, endPoint x: 946, endPoint y: 244, distance: 31.3
click at [978, 242] on img at bounding box center [977, 243] width 35 height 35
drag, startPoint x: 971, startPoint y: 220, endPoint x: 964, endPoint y: 220, distance: 7.2
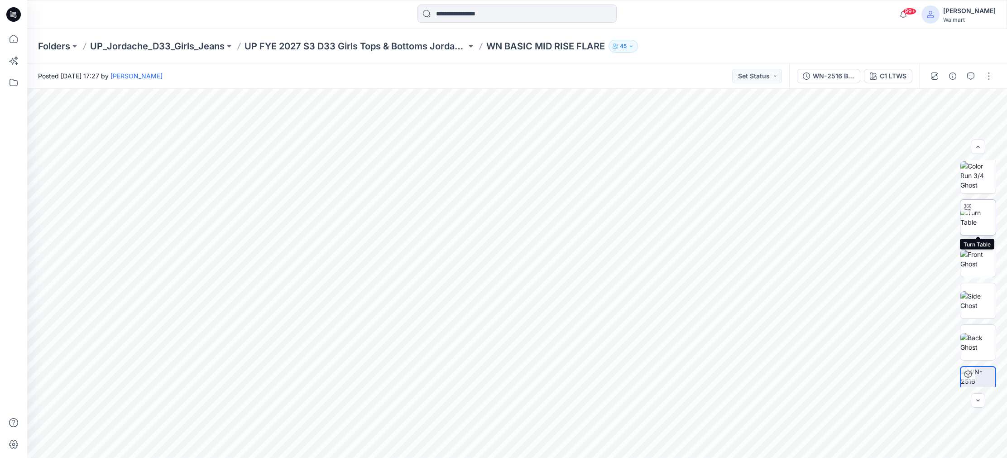
click at [971, 220] on img at bounding box center [977, 217] width 35 height 19
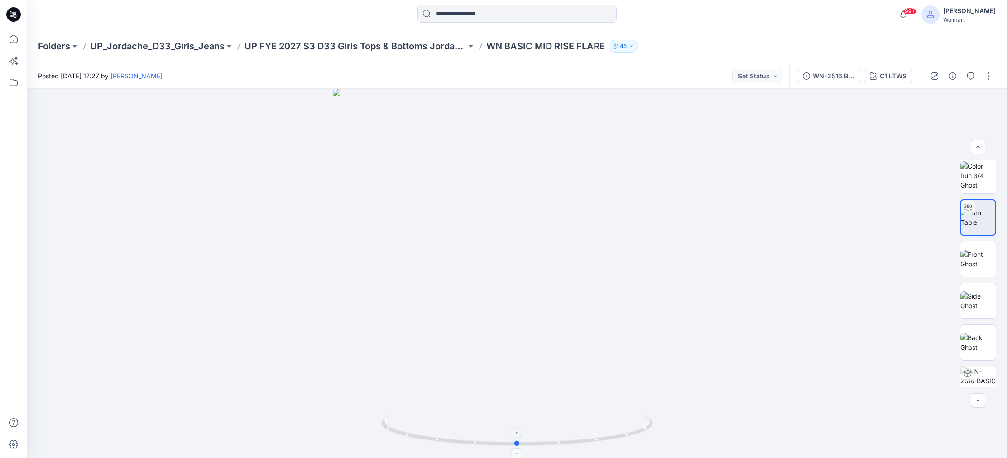
click at [409, 438] on icon at bounding box center [518, 431] width 274 height 34
drag, startPoint x: 518, startPoint y: 446, endPoint x: 551, endPoint y: 442, distance: 33.3
click at [551, 445] on icon at bounding box center [518, 431] width 274 height 34
drag, startPoint x: 541, startPoint y: 361, endPoint x: 556, endPoint y: 214, distance: 148.0
click at [556, 214] on img at bounding box center [534, 15] width 1097 height 885
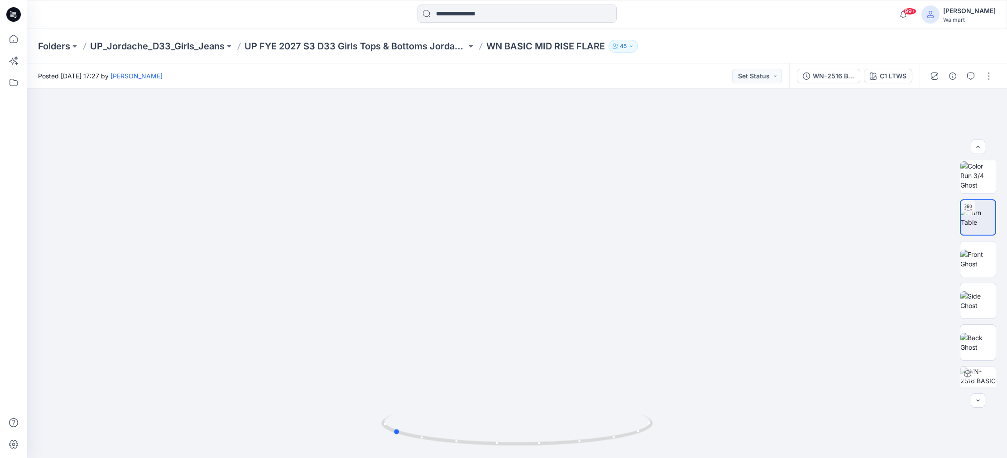
drag, startPoint x: 553, startPoint y: 446, endPoint x: 666, endPoint y: 435, distance: 114.2
click at [666, 435] on div at bounding box center [517, 273] width 980 height 369
click at [769, 220] on div at bounding box center [517, 273] width 980 height 369
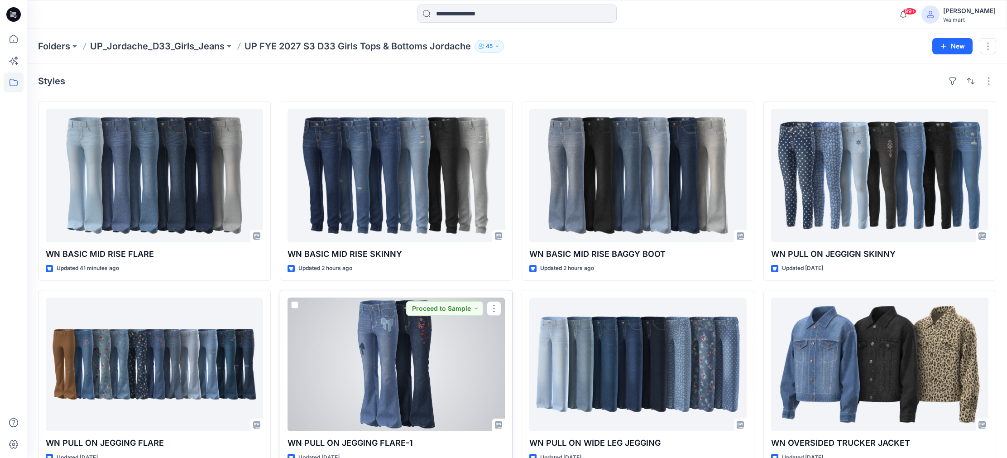
click at [385, 350] on div at bounding box center [396, 364] width 217 height 134
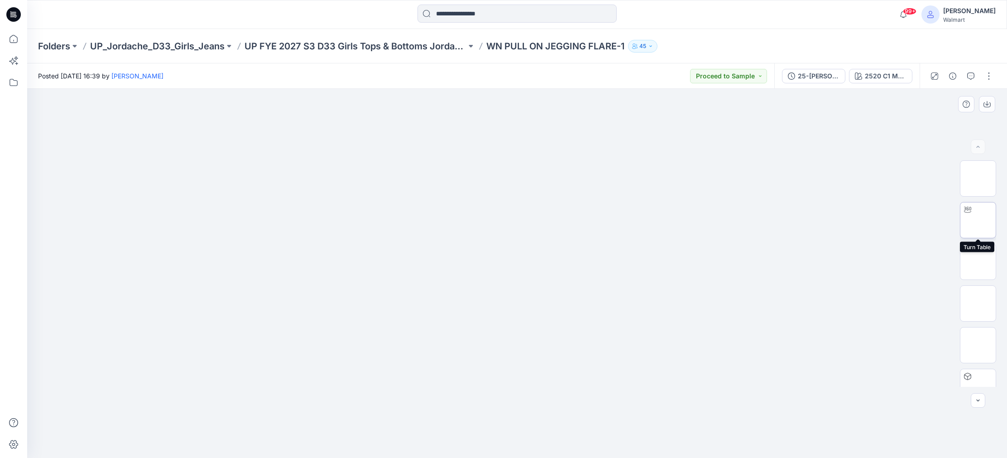
drag, startPoint x: 982, startPoint y: 231, endPoint x: 970, endPoint y: 230, distance: 12.3
click at [982, 230] on img at bounding box center [977, 220] width 35 height 19
drag, startPoint x: 523, startPoint y: 385, endPoint x: 527, endPoint y: 287, distance: 98.3
click at [532, 271] on div at bounding box center [517, 273] width 980 height 369
drag, startPoint x: 530, startPoint y: 448, endPoint x: 545, endPoint y: 440, distance: 17.4
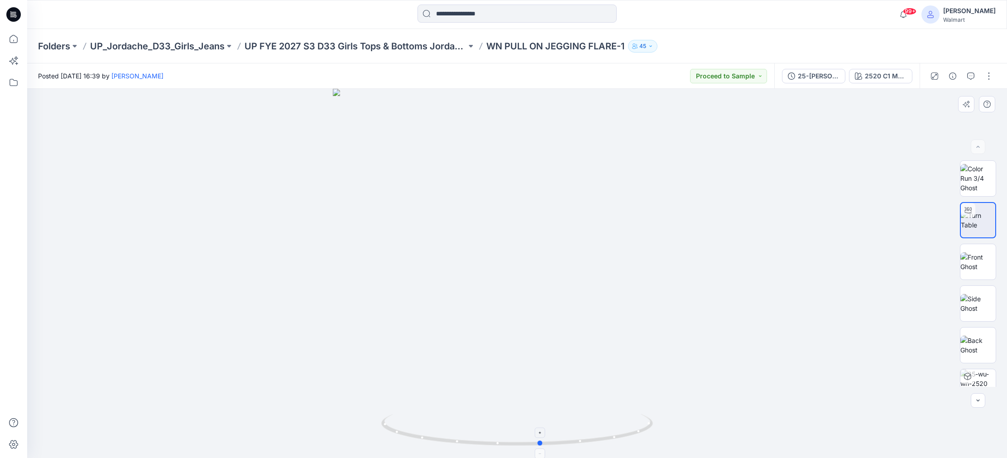
click at [545, 440] on icon at bounding box center [518, 431] width 274 height 34
drag, startPoint x: 538, startPoint y: 387, endPoint x: 538, endPoint y: 341, distance: 45.7
click at [538, 341] on img at bounding box center [516, 257] width 399 height 399
drag, startPoint x: 542, startPoint y: 232, endPoint x: 549, endPoint y: 415, distance: 183.5
click at [545, 439] on div at bounding box center [517, 273] width 980 height 369
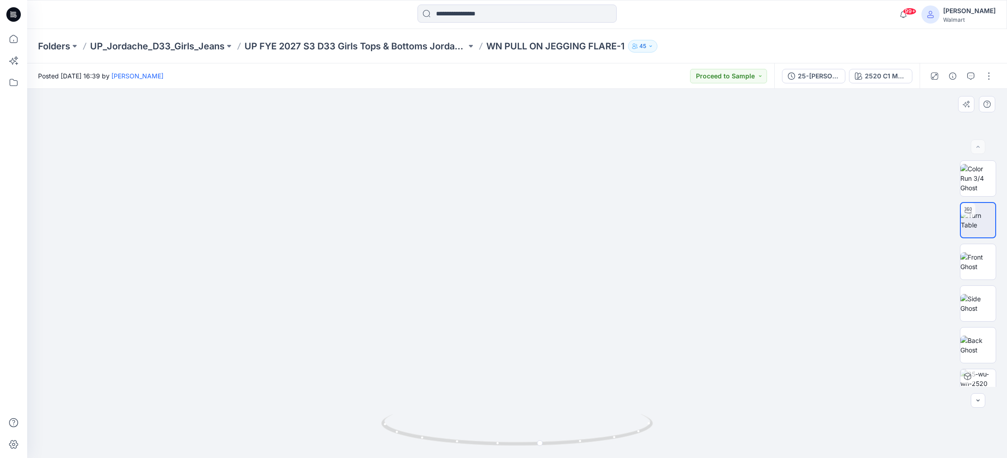
drag, startPoint x: 556, startPoint y: 182, endPoint x: 553, endPoint y: 404, distance: 222.8
drag, startPoint x: 542, startPoint y: 446, endPoint x: 582, endPoint y: 446, distance: 40.3
click at [589, 445] on icon at bounding box center [518, 431] width 274 height 34
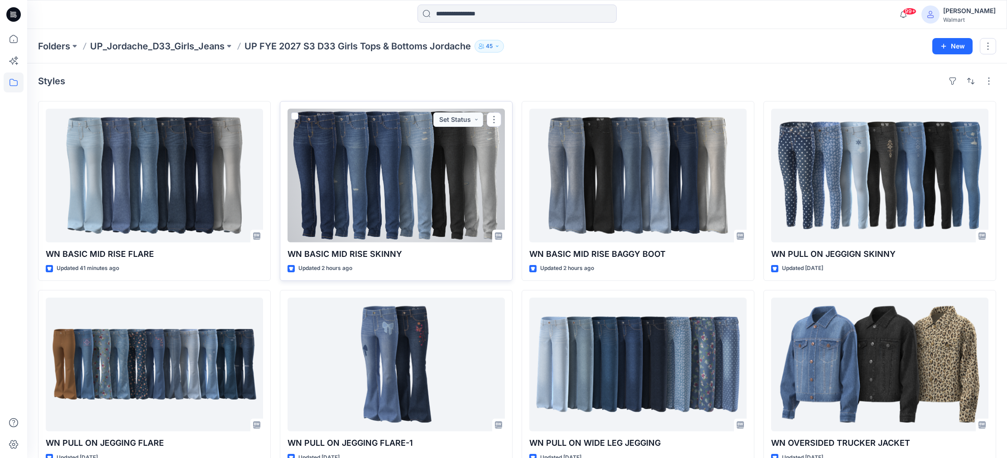
click at [373, 209] on div at bounding box center [396, 176] width 217 height 134
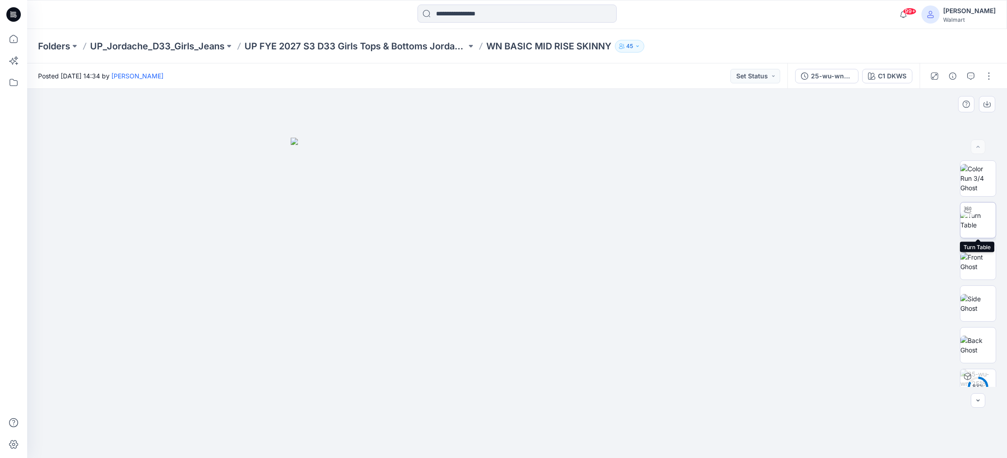
click at [982, 229] on img at bounding box center [977, 220] width 35 height 19
drag, startPoint x: 521, startPoint y: 446, endPoint x: 577, endPoint y: 446, distance: 56.1
click at [578, 446] on icon at bounding box center [518, 431] width 274 height 34
drag, startPoint x: 554, startPoint y: 396, endPoint x: 556, endPoint y: 196, distance: 200.1
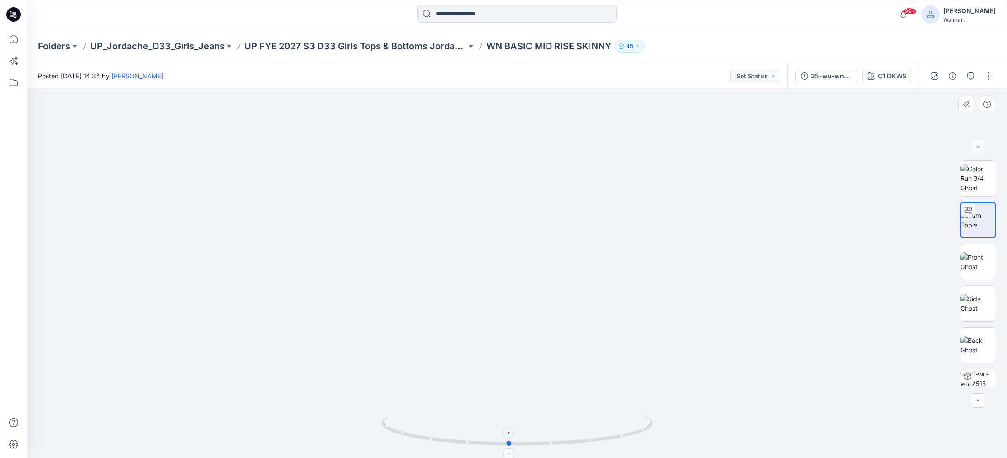
drag, startPoint x: 576, startPoint y: 446, endPoint x: 511, endPoint y: 446, distance: 65.2
click at [511, 446] on icon at bounding box center [518, 431] width 274 height 34
drag, startPoint x: 511, startPoint y: 446, endPoint x: 396, endPoint y: 412, distance: 119.6
click at [396, 412] on div at bounding box center [517, 273] width 980 height 369
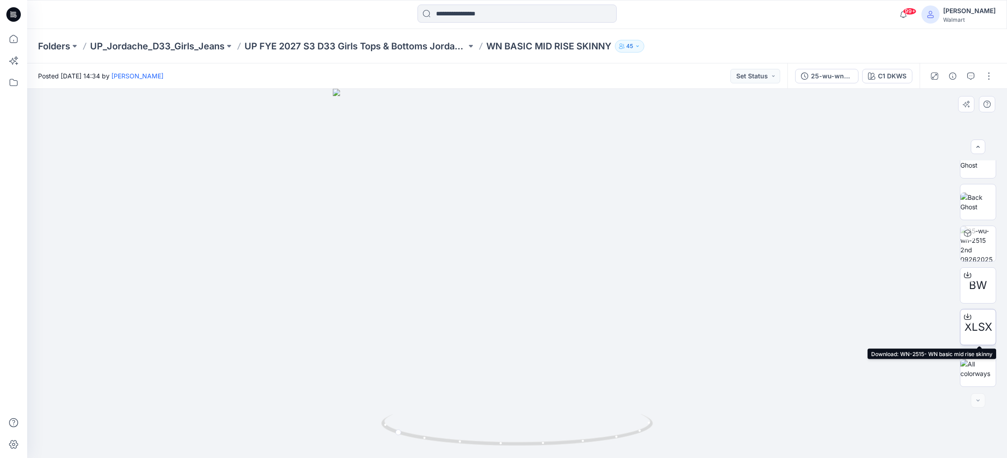
click at [973, 328] on span "XLSX" at bounding box center [978, 327] width 28 height 16
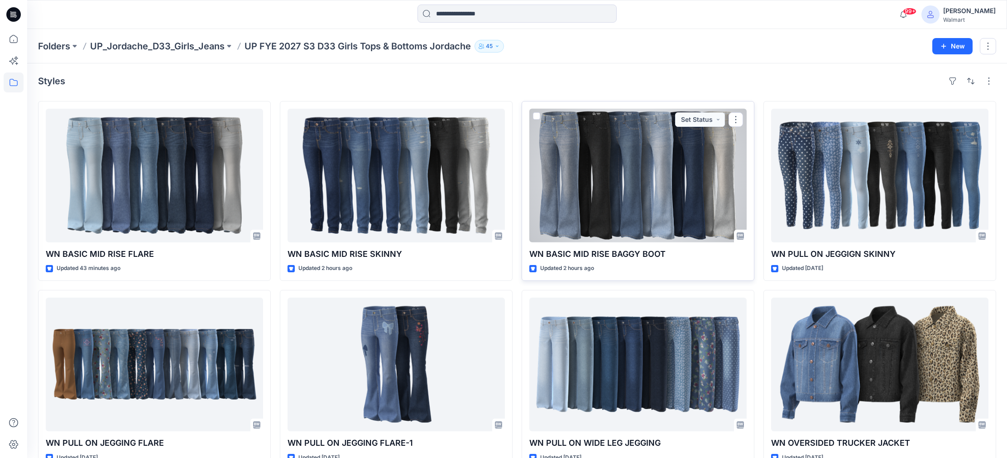
click at [683, 219] on div at bounding box center [637, 176] width 217 height 134
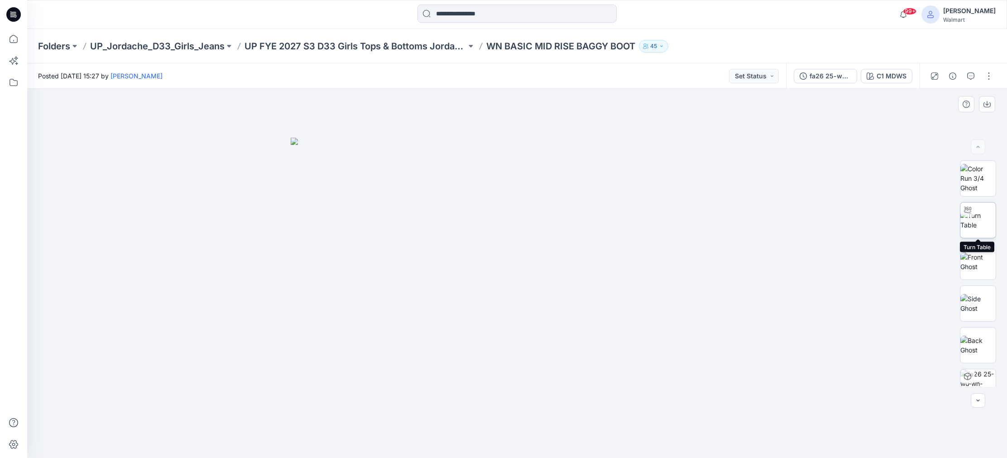
click at [979, 225] on img at bounding box center [977, 220] width 35 height 19
drag, startPoint x: 538, startPoint y: 372, endPoint x: 542, endPoint y: 273, distance: 98.8
click at [542, 258] on div at bounding box center [517, 273] width 980 height 369
drag, startPoint x: 522, startPoint y: 445, endPoint x: 664, endPoint y: 432, distance: 142.3
click at [664, 432] on div at bounding box center [517, 273] width 980 height 369
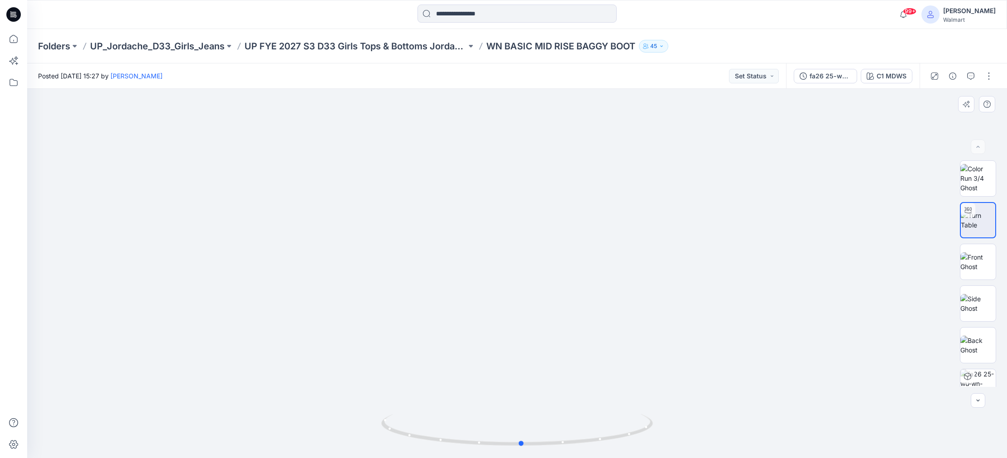
drag, startPoint x: 395, startPoint y: 435, endPoint x: 532, endPoint y: 451, distance: 138.6
click at [526, 448] on icon at bounding box center [518, 431] width 274 height 34
drag, startPoint x: 534, startPoint y: 401, endPoint x: 560, endPoint y: 210, distance: 192.7
drag, startPoint x: 522, startPoint y: 447, endPoint x: 532, endPoint y: 454, distance: 11.3
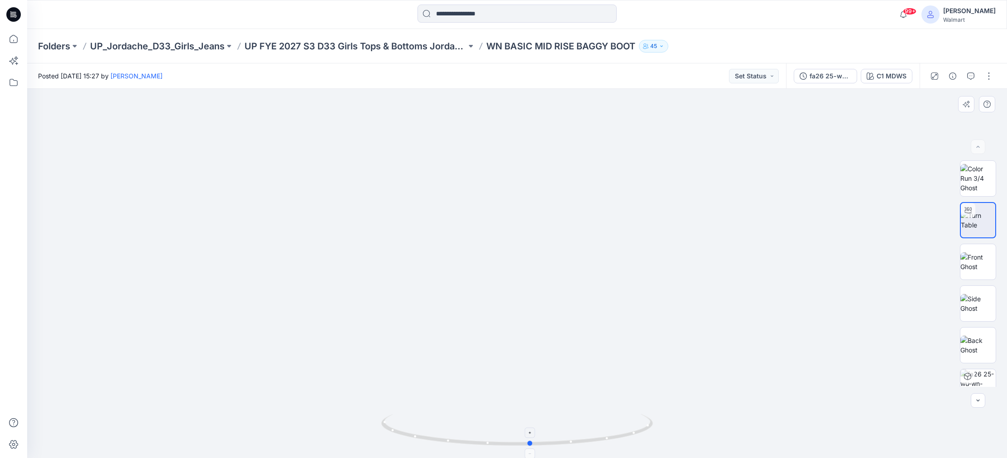
click at [532, 448] on icon at bounding box center [518, 431] width 274 height 34
drag, startPoint x: 535, startPoint y: 447, endPoint x: 612, endPoint y: 456, distance: 77.5
click at [611, 456] on div at bounding box center [517, 434] width 272 height 45
drag, startPoint x: 606, startPoint y: 441, endPoint x: 669, endPoint y: 438, distance: 62.5
click at [669, 438] on div at bounding box center [517, 273] width 980 height 369
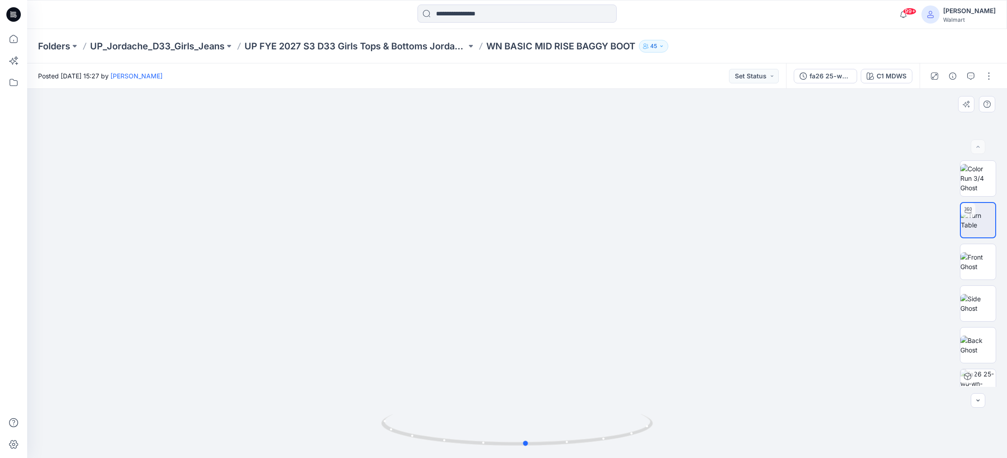
drag, startPoint x: 406, startPoint y: 437, endPoint x: 537, endPoint y: 453, distance: 132.2
click at [535, 454] on div at bounding box center [517, 434] width 272 height 45
click at [979, 402] on icon "button" at bounding box center [977, 400] width 7 height 7
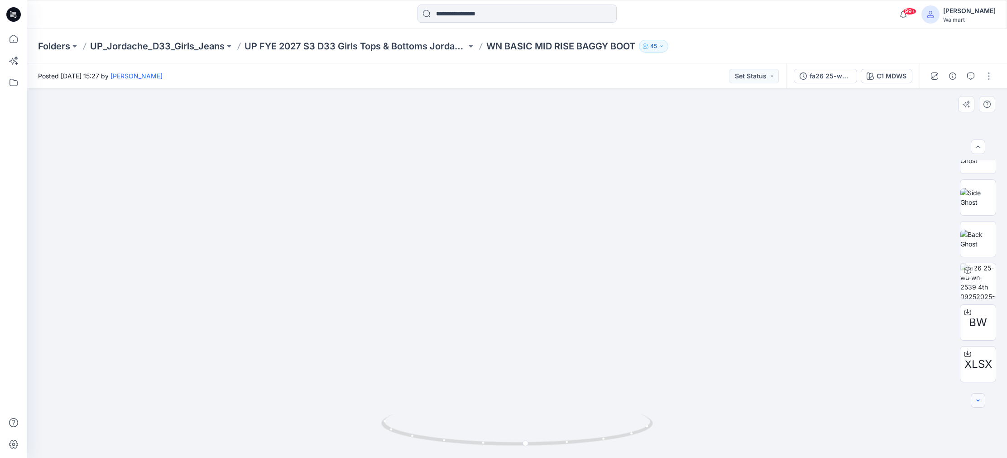
click at [979, 402] on icon "button" at bounding box center [977, 400] width 7 height 7
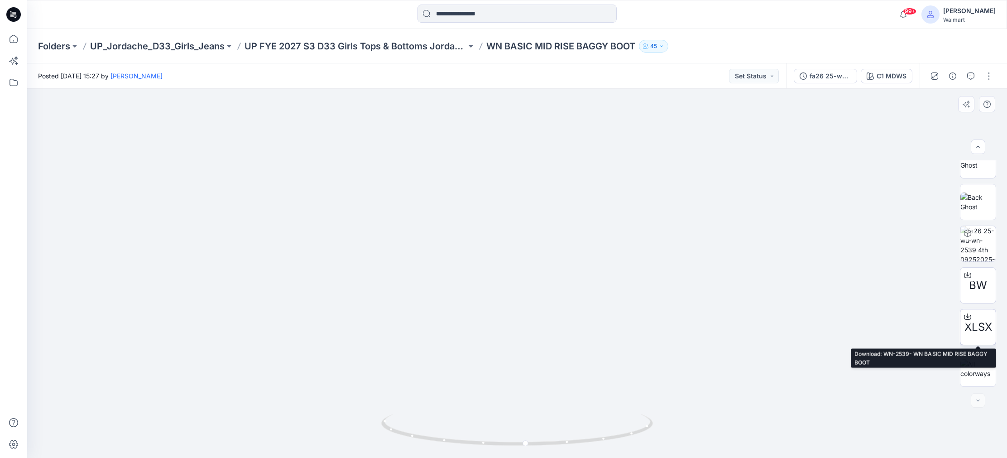
click at [981, 328] on span "XLSX" at bounding box center [978, 327] width 28 height 16
drag, startPoint x: 419, startPoint y: 332, endPoint x: 421, endPoint y: 341, distance: 9.7
click at [419, 332] on div at bounding box center [517, 273] width 980 height 369
drag, startPoint x: 529, startPoint y: 447, endPoint x: 575, endPoint y: 447, distance: 46.6
click at [575, 447] on icon at bounding box center [518, 431] width 274 height 34
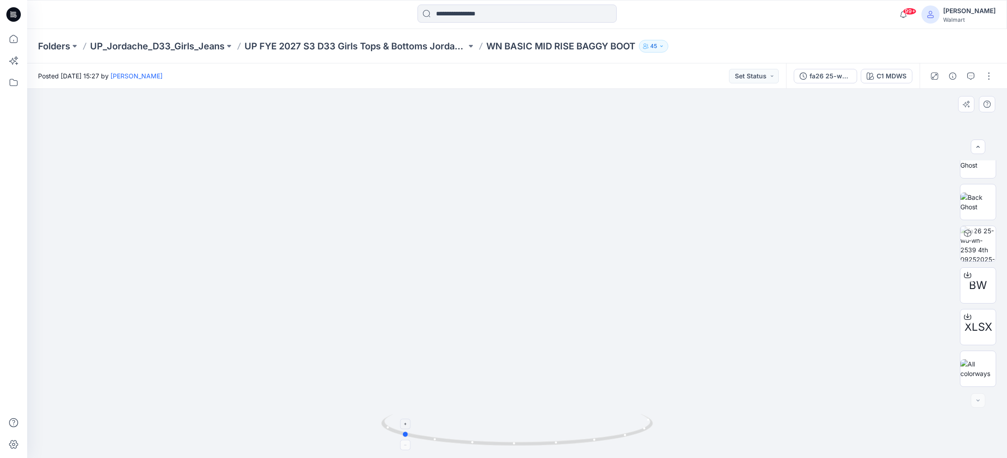
drag, startPoint x: 571, startPoint y: 445, endPoint x: 400, endPoint y: 421, distance: 172.8
click at [400, 421] on icon at bounding box center [518, 431] width 274 height 34
drag, startPoint x: 409, startPoint y: 437, endPoint x: 563, endPoint y: 456, distance: 155.1
click at [562, 457] on html "99+ Notifications [PERSON_NAME] shared 25-wu-wn-2533 1st 09192025fa26 c1 (1) in…" at bounding box center [503, 229] width 1007 height 458
